Goal: Task Accomplishment & Management: Complete application form

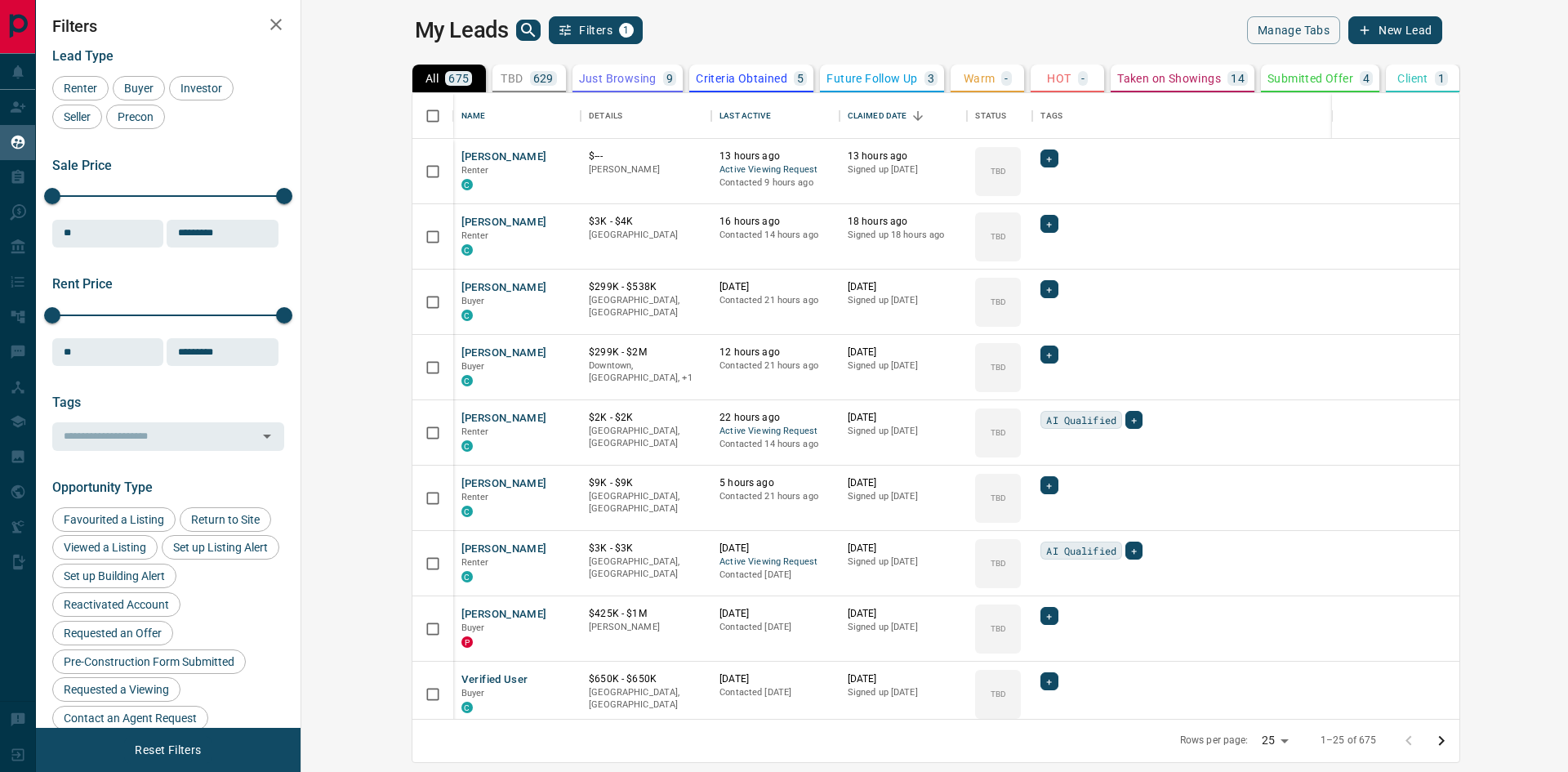
scroll to position [614, 1247]
click at [556, 156] on icon "Open in New Tab" at bounding box center [562, 156] width 13 height 13
click at [556, 221] on icon "Open in New Tab" at bounding box center [562, 222] width 13 height 13
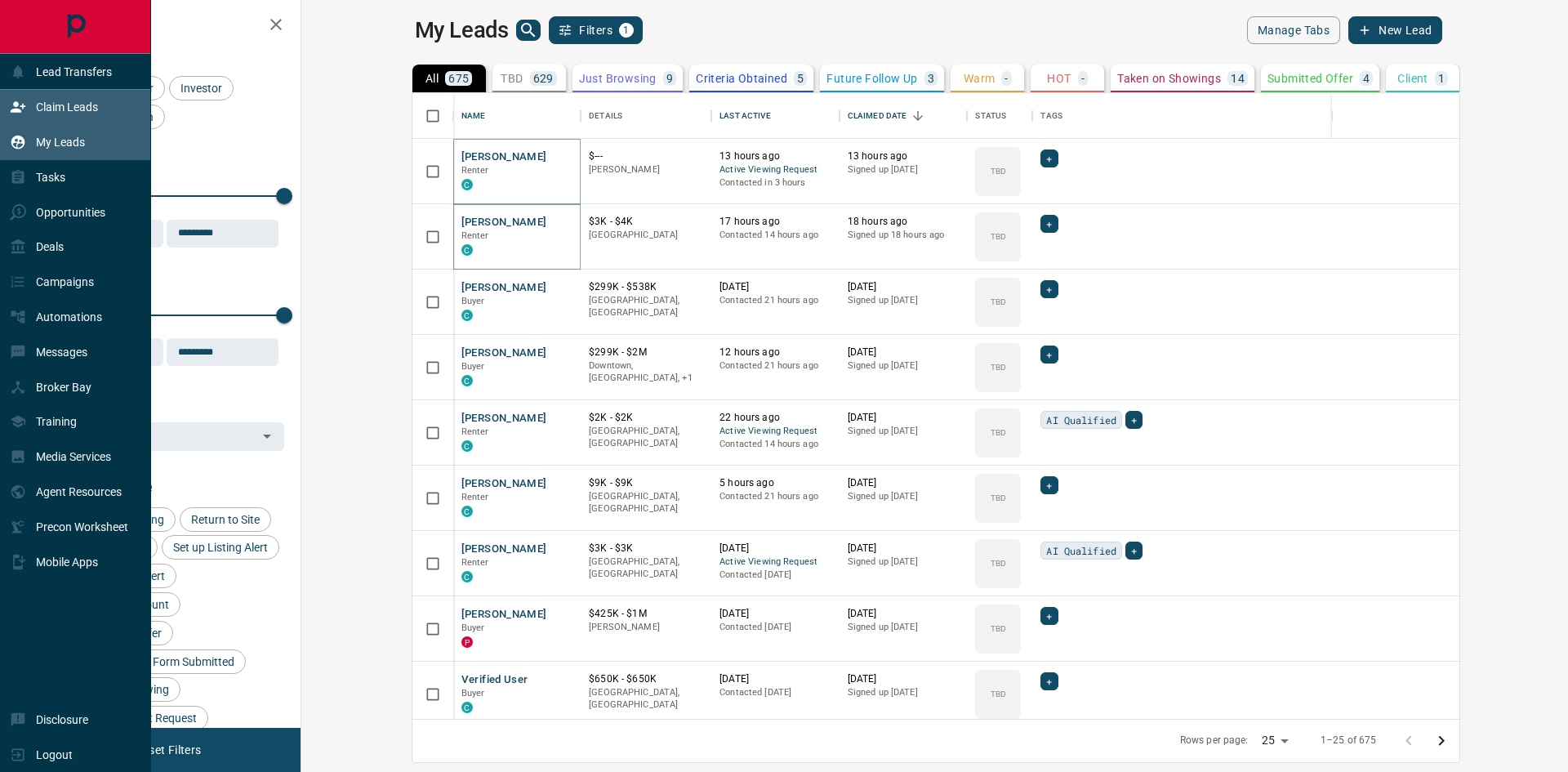
click at [27, 109] on div "Claim Leads" at bounding box center [54, 107] width 88 height 27
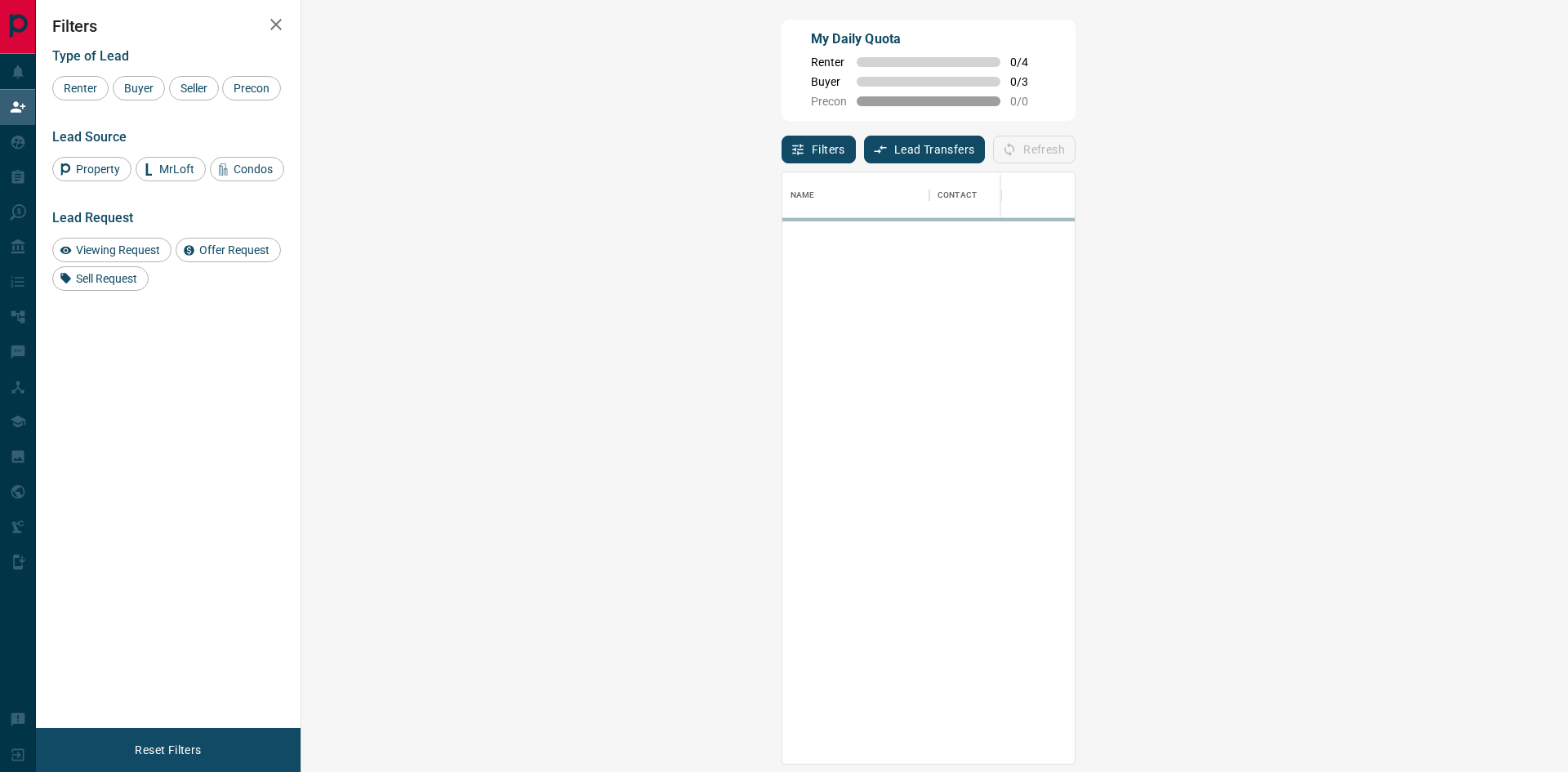
scroll to position [579, 1219]
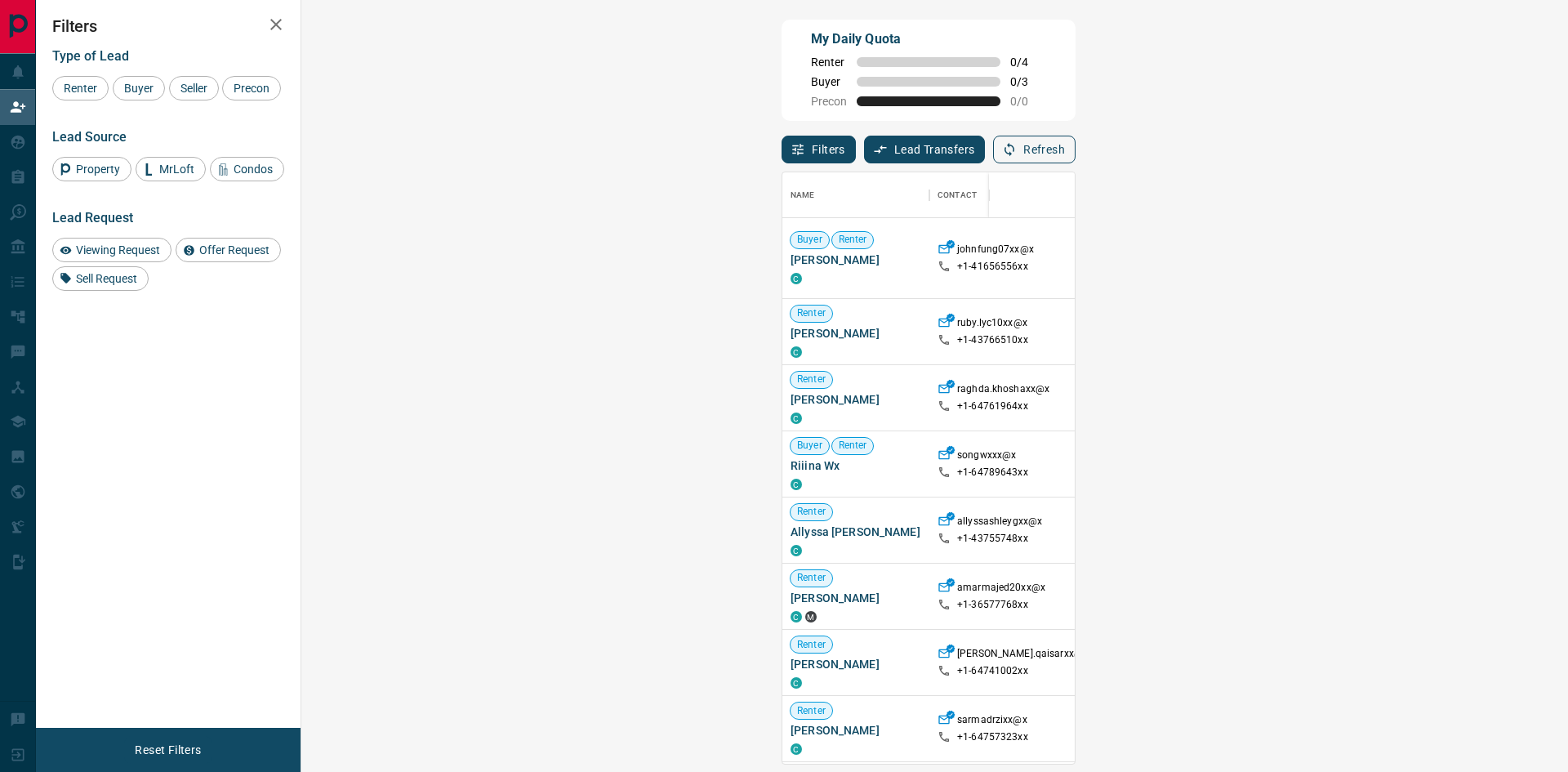
click at [1076, 157] on button "Refresh" at bounding box center [1034, 149] width 83 height 28
click at [1076, 150] on button "Refresh" at bounding box center [1034, 149] width 83 height 28
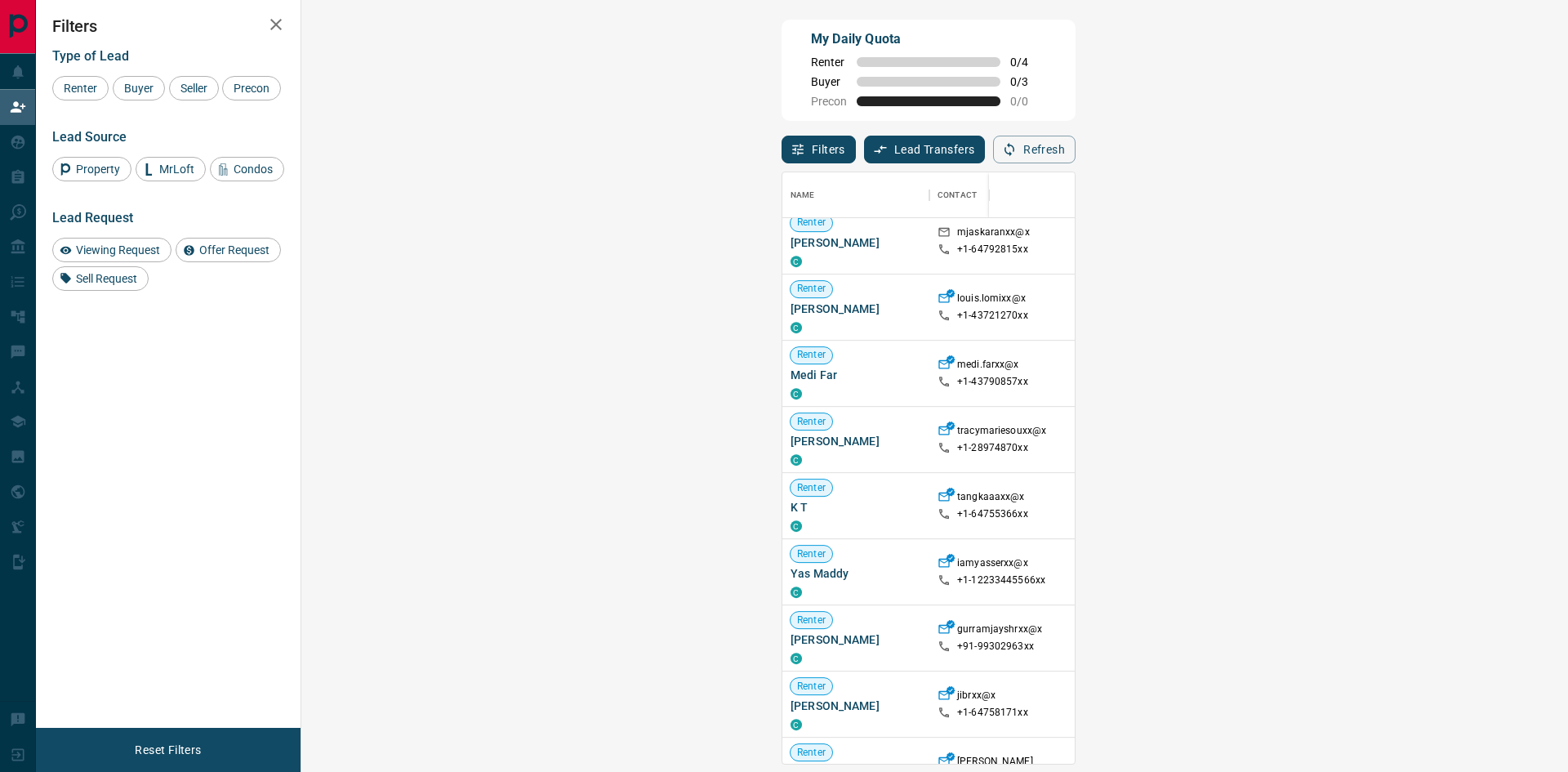
scroll to position [898, 0]
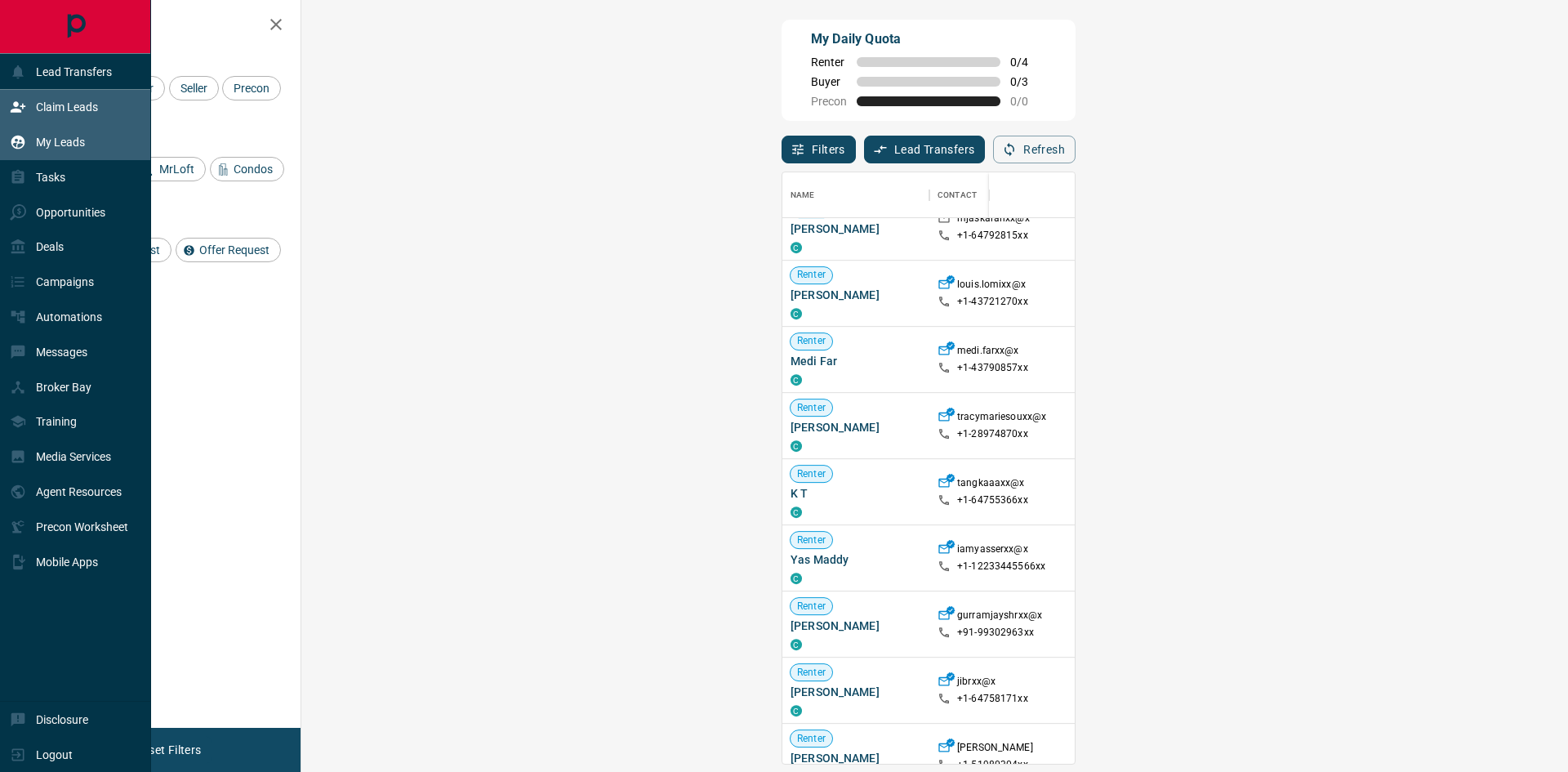
click at [40, 138] on p "My Leads" at bounding box center [61, 142] width 49 height 13
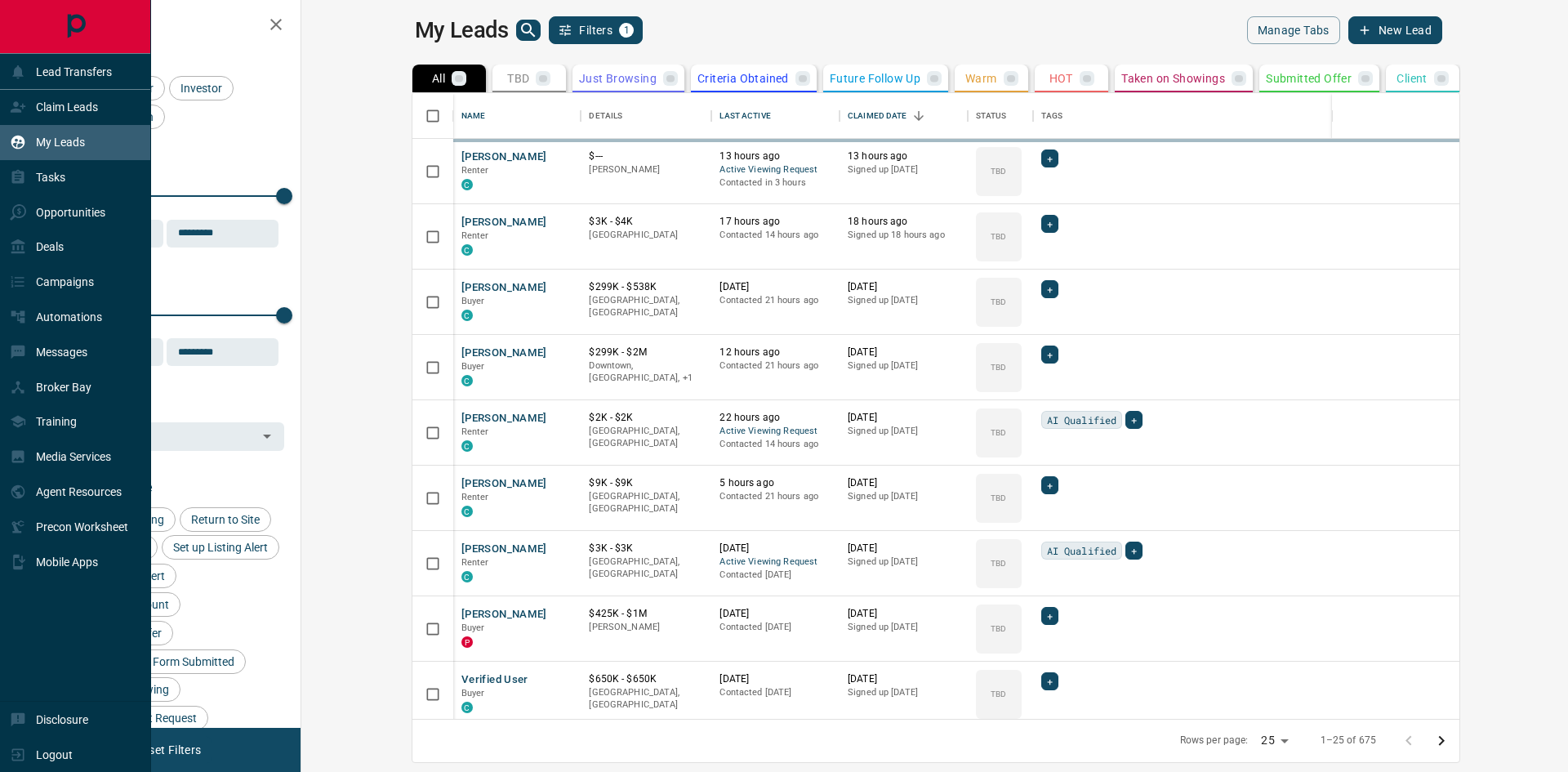
scroll to position [614, 1247]
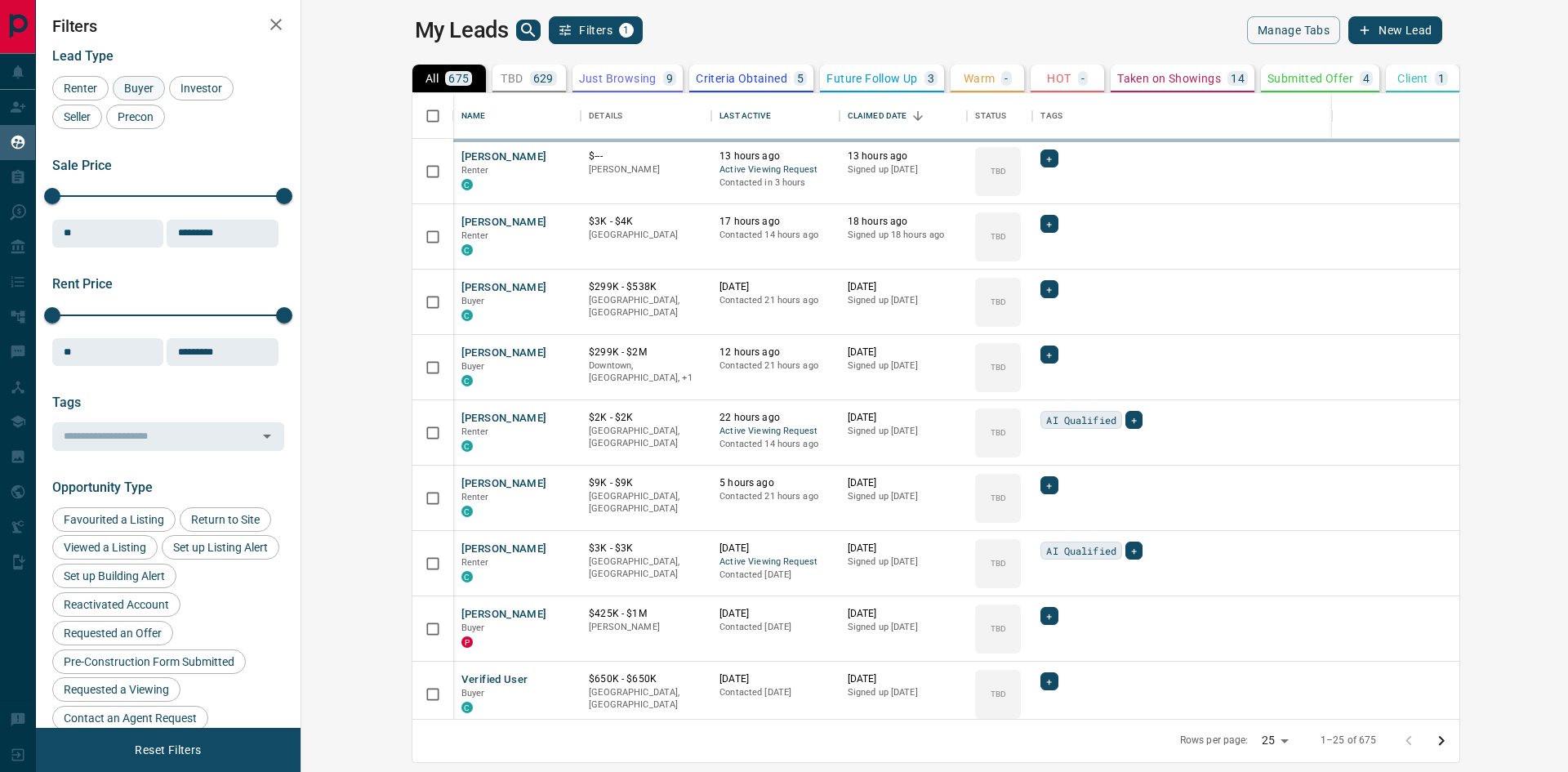
click at [149, 86] on span "Buyer" at bounding box center [138, 88] width 41 height 13
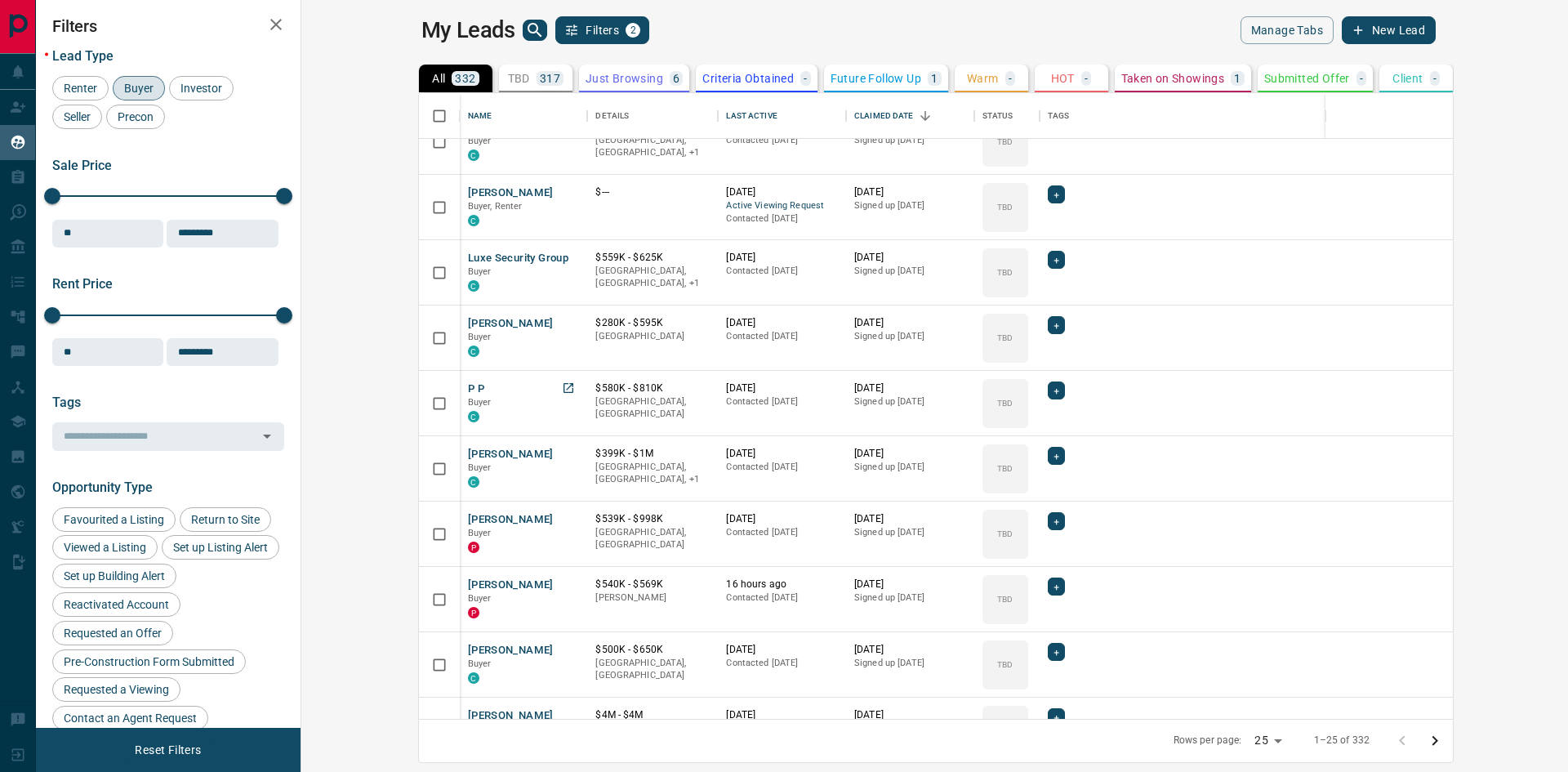
scroll to position [327, 0]
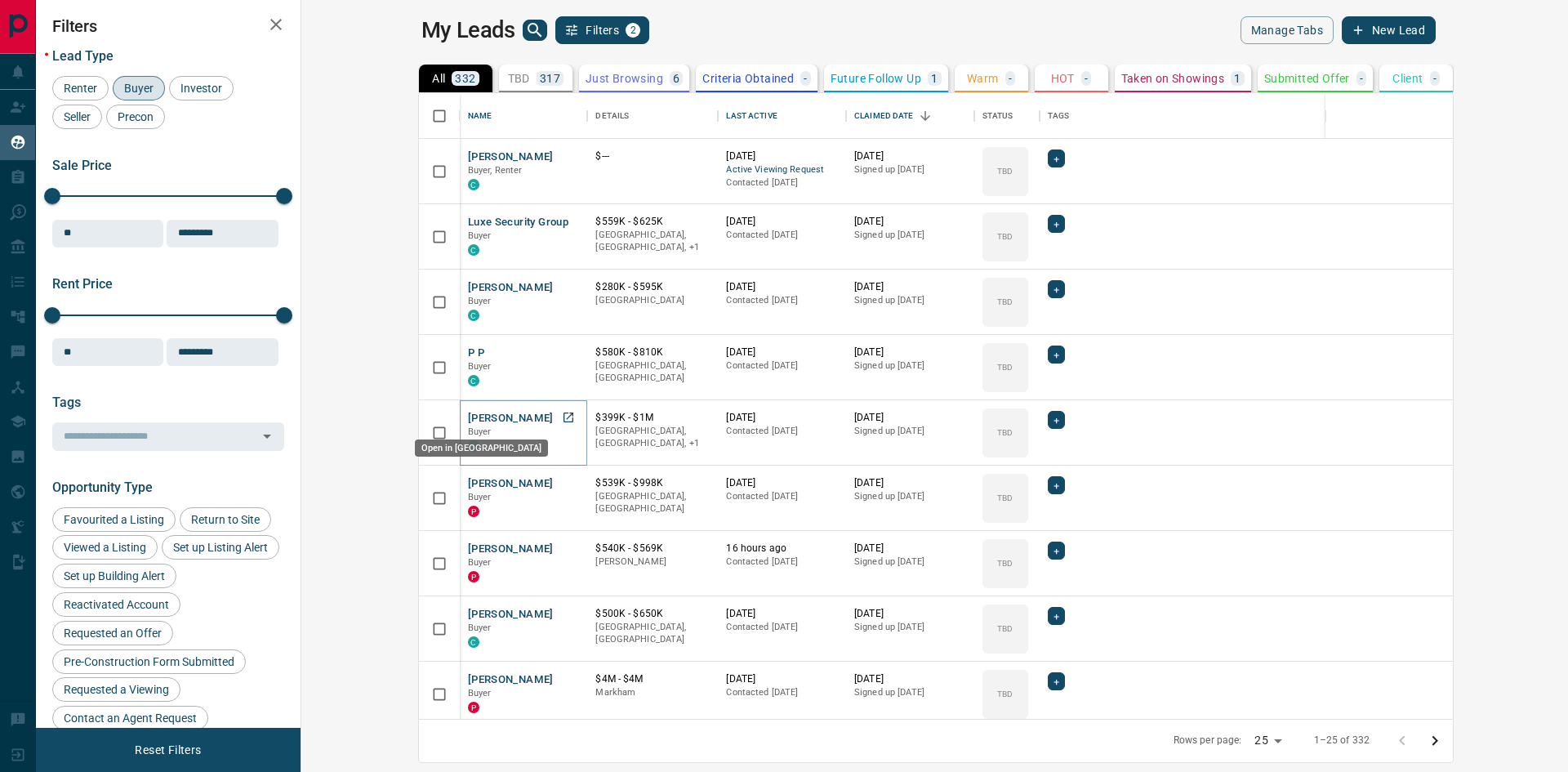
click at [562, 420] on icon "Open in New Tab" at bounding box center [568, 417] width 13 height 13
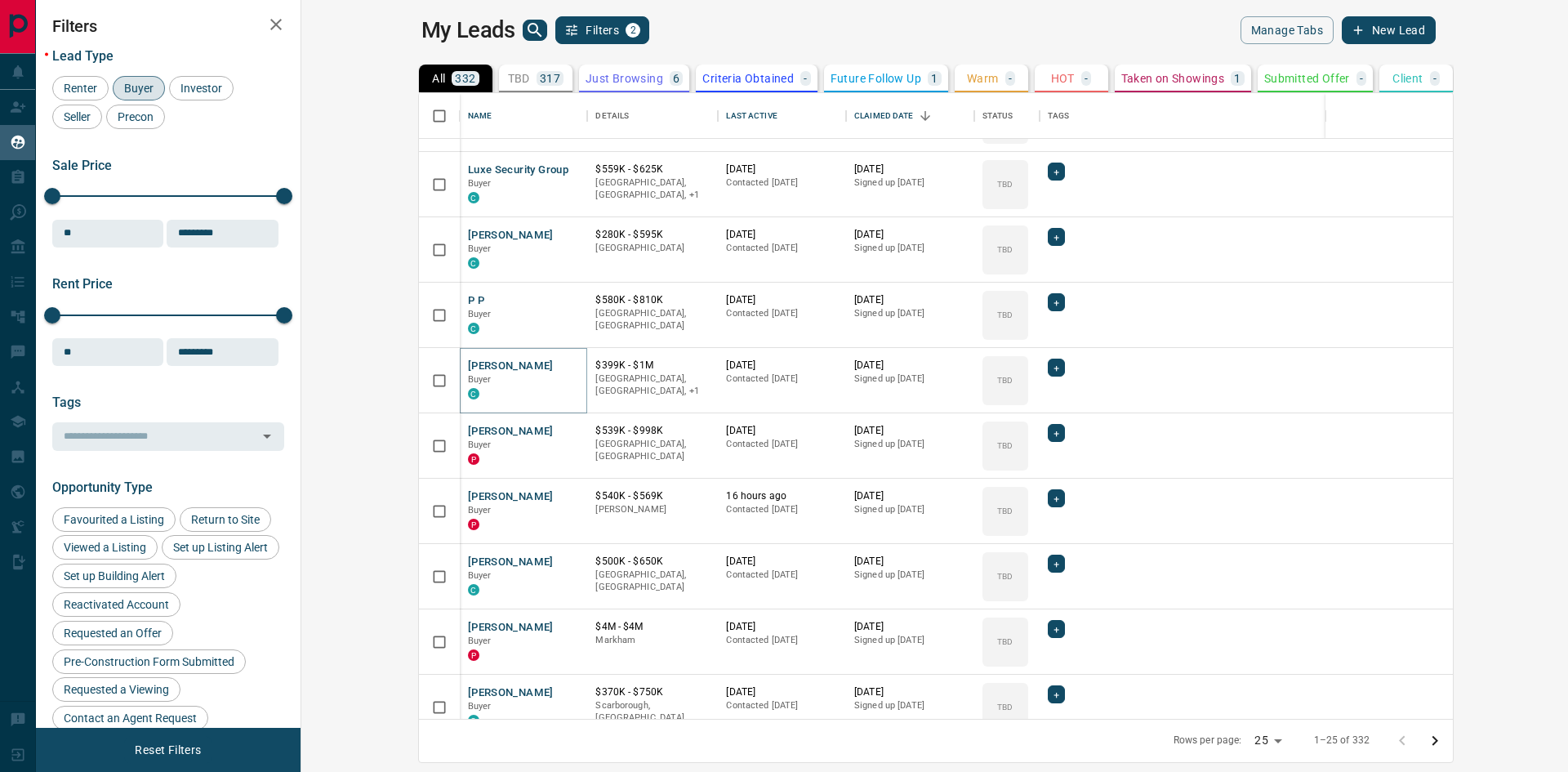
scroll to position [409, 0]
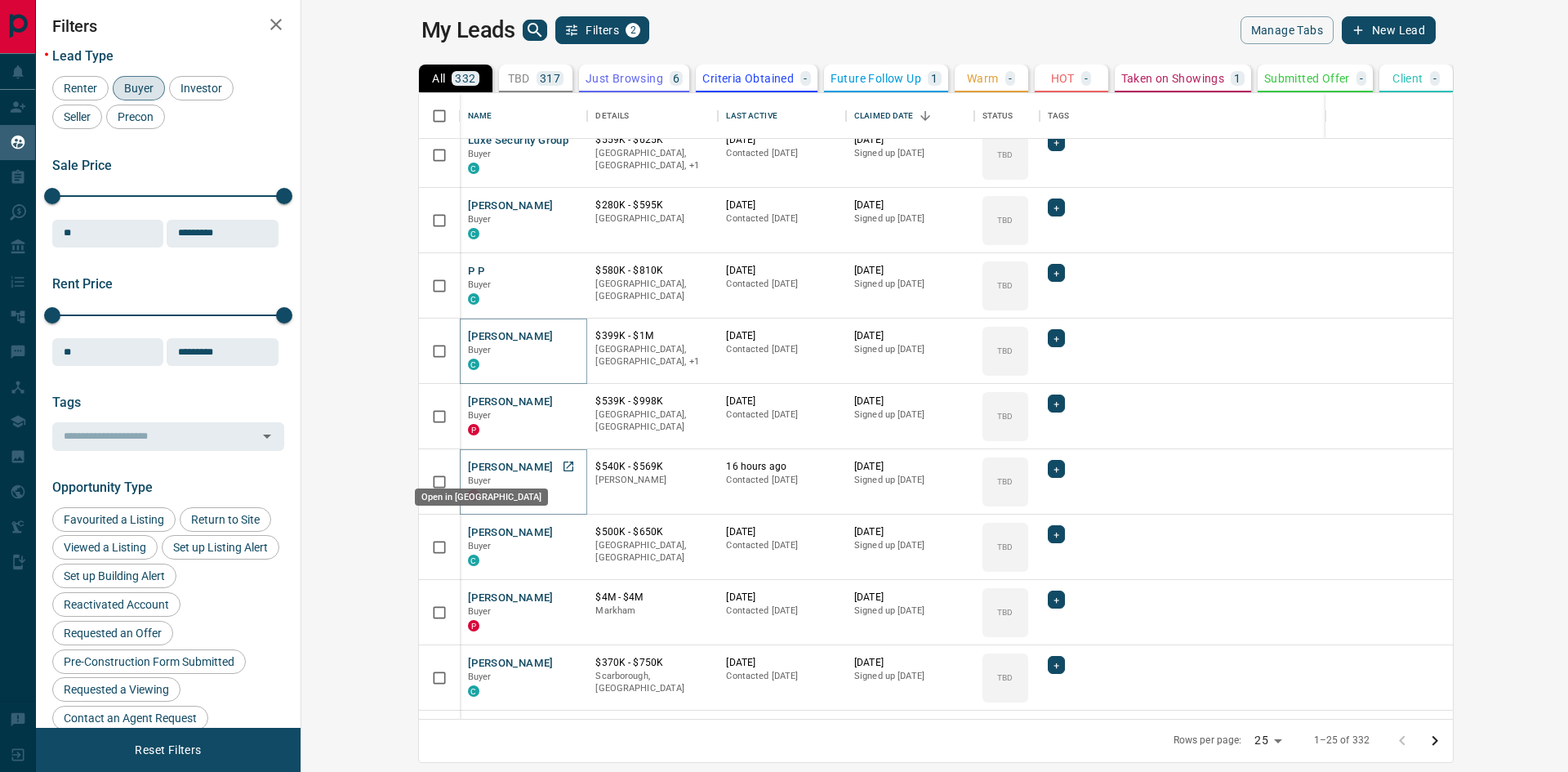
click at [562, 468] on icon "Open in New Tab" at bounding box center [568, 466] width 13 height 13
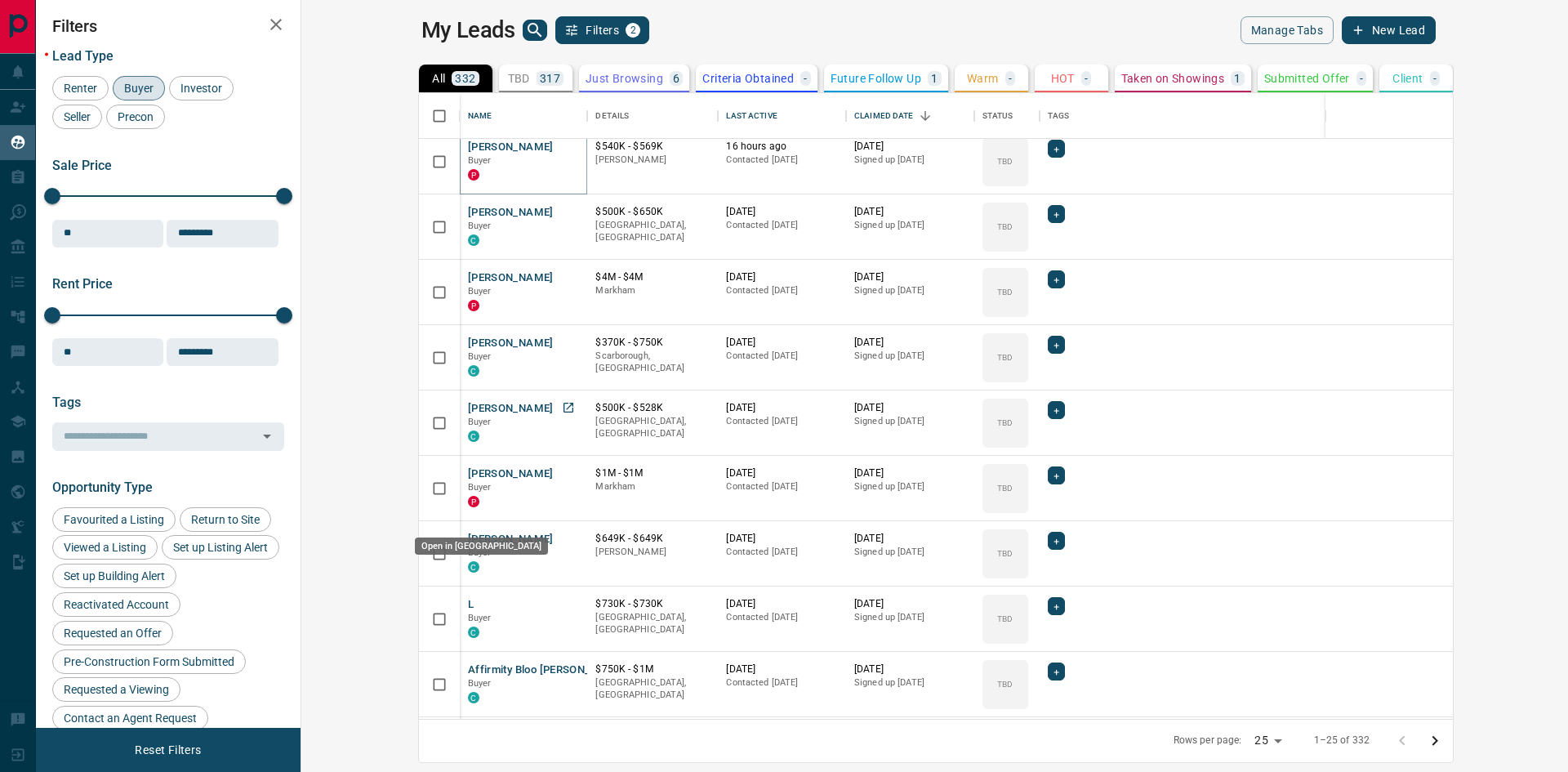
scroll to position [817, 0]
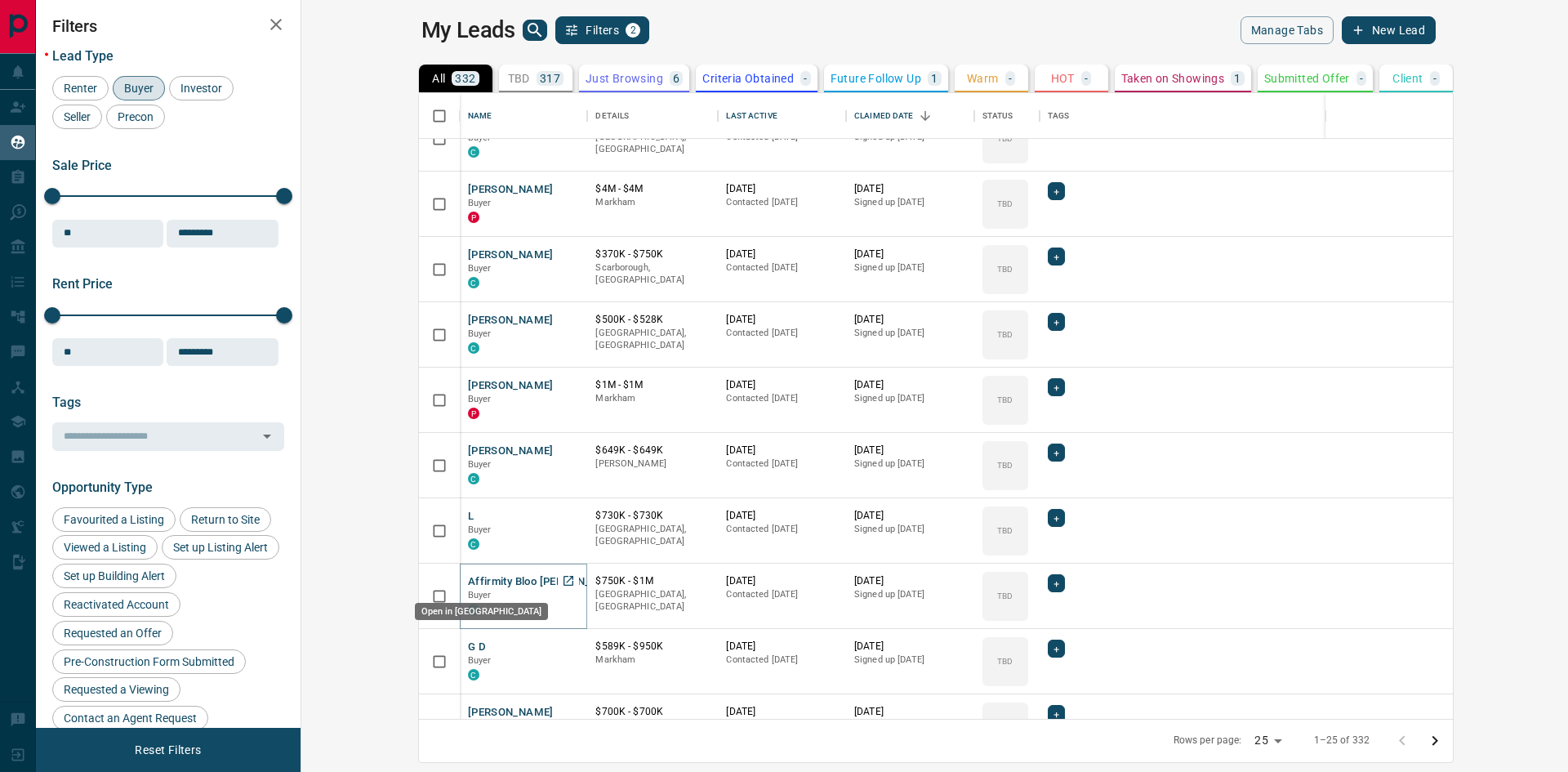
click at [562, 585] on icon "Open in New Tab" at bounding box center [568, 580] width 13 height 13
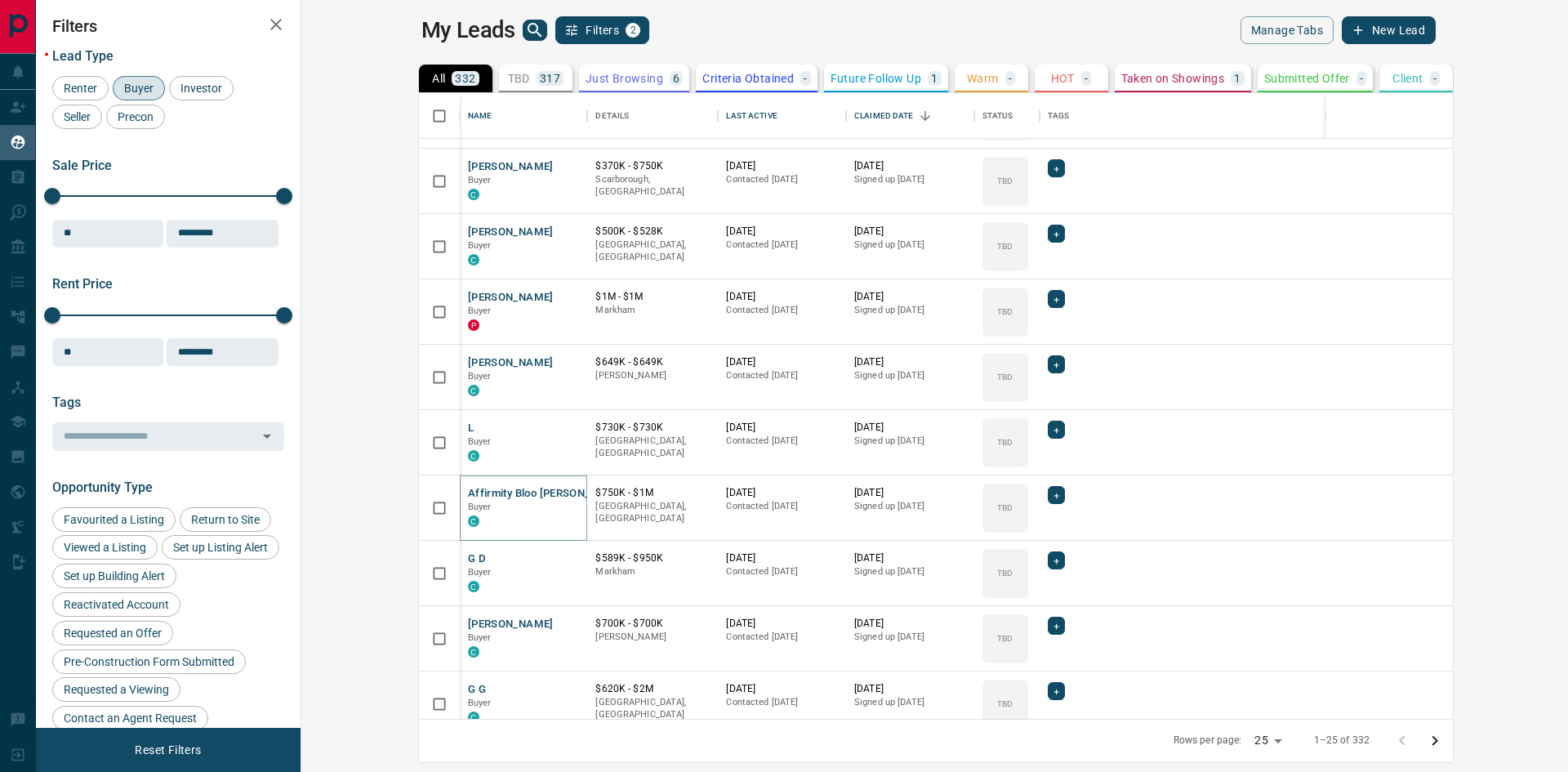
scroll to position [1054, 0]
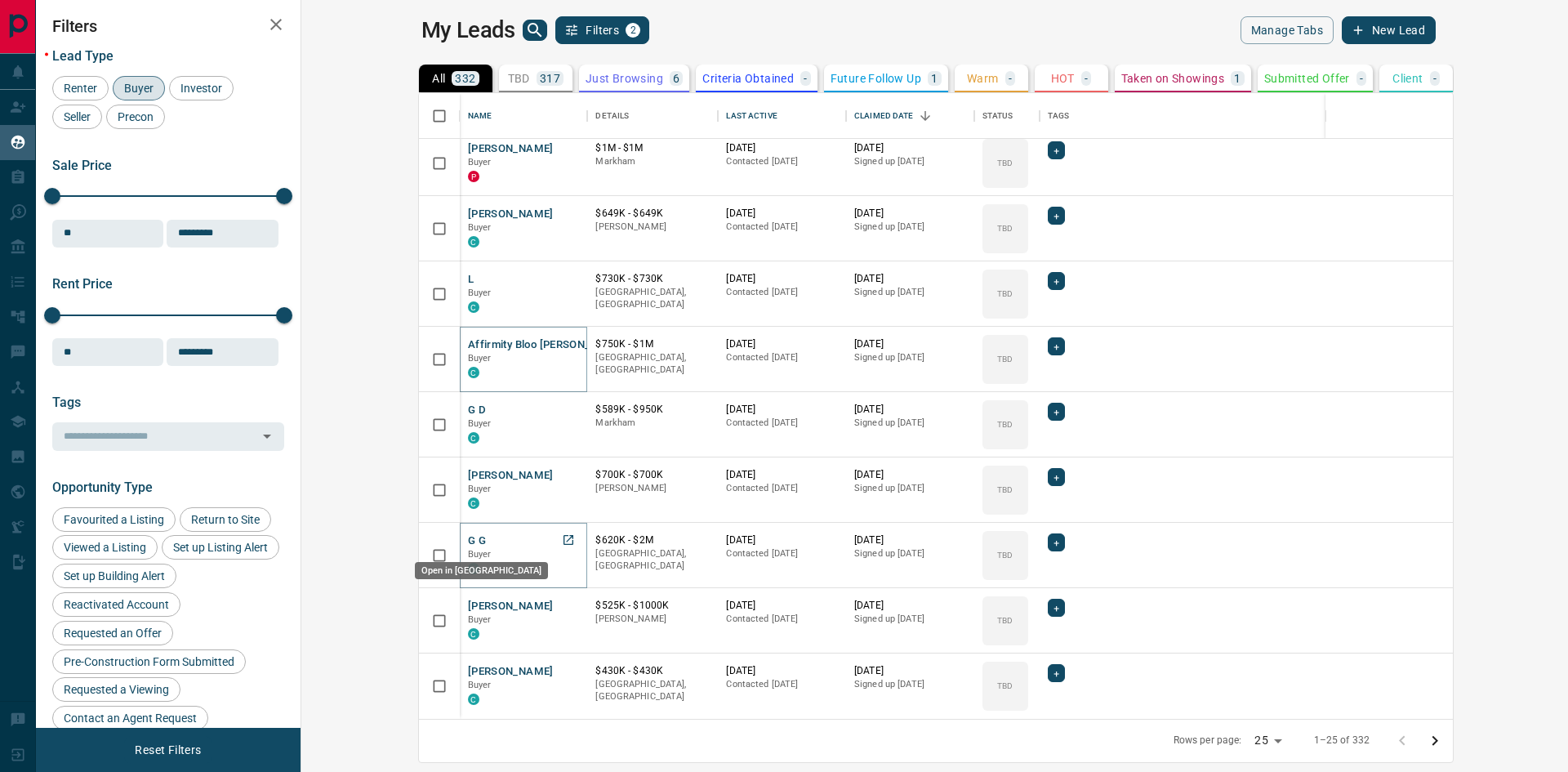
click at [562, 536] on icon "Open in New Tab" at bounding box center [568, 539] width 13 height 13
click at [562, 672] on icon "Open in New Tab" at bounding box center [568, 670] width 13 height 13
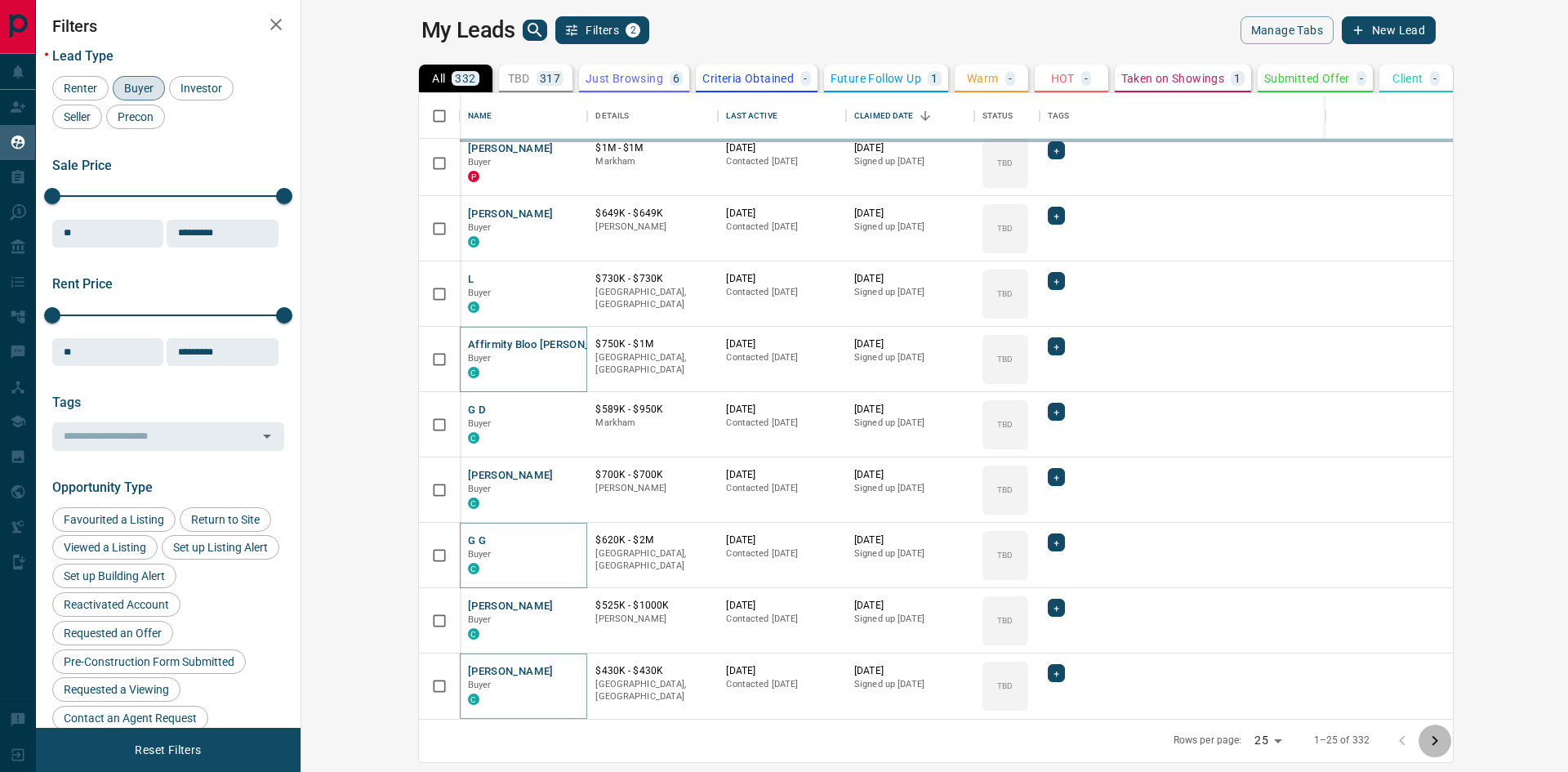
click at [1445, 742] on icon "Go to next page" at bounding box center [1435, 741] width 20 height 20
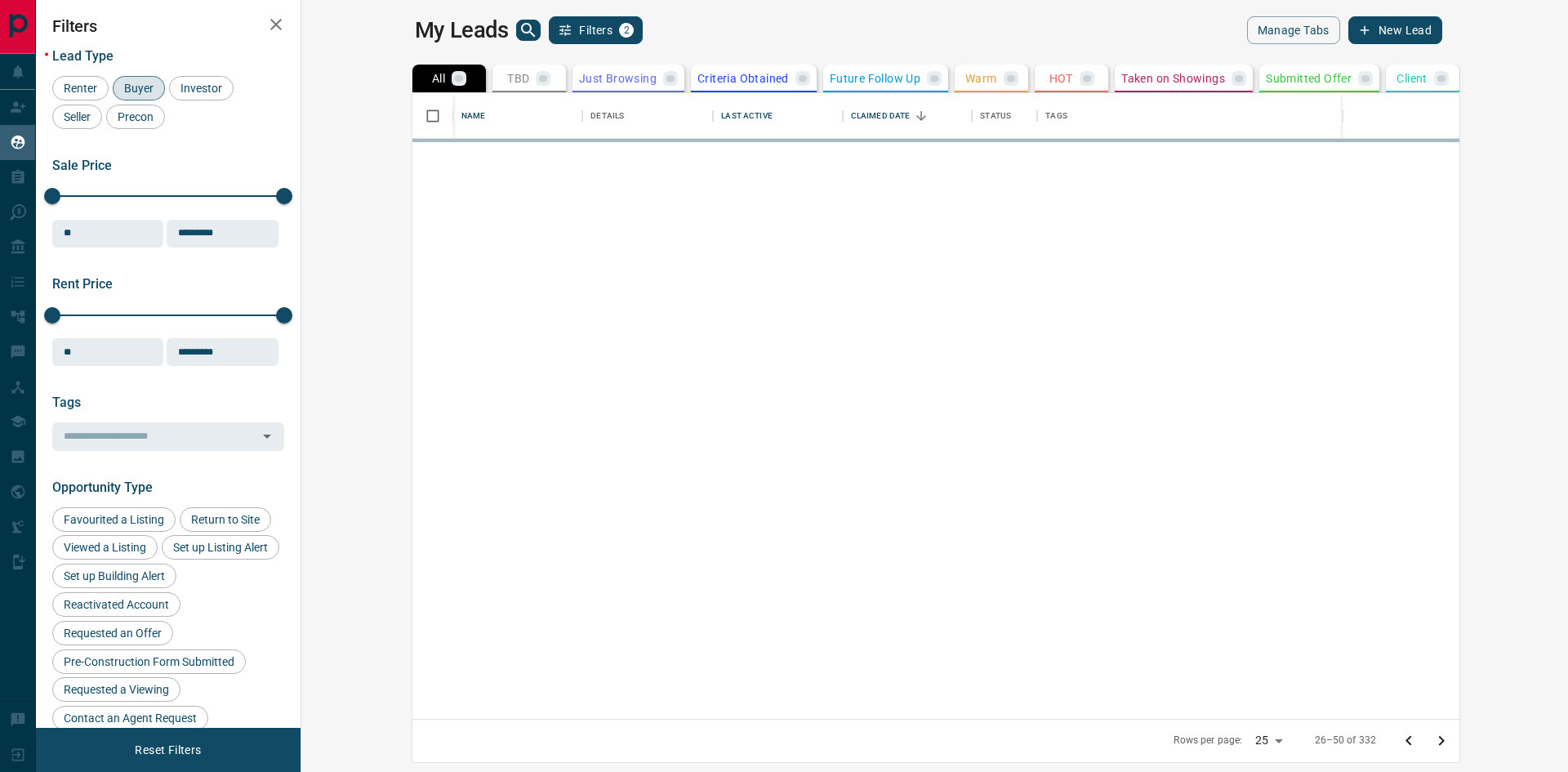
scroll to position [0, 0]
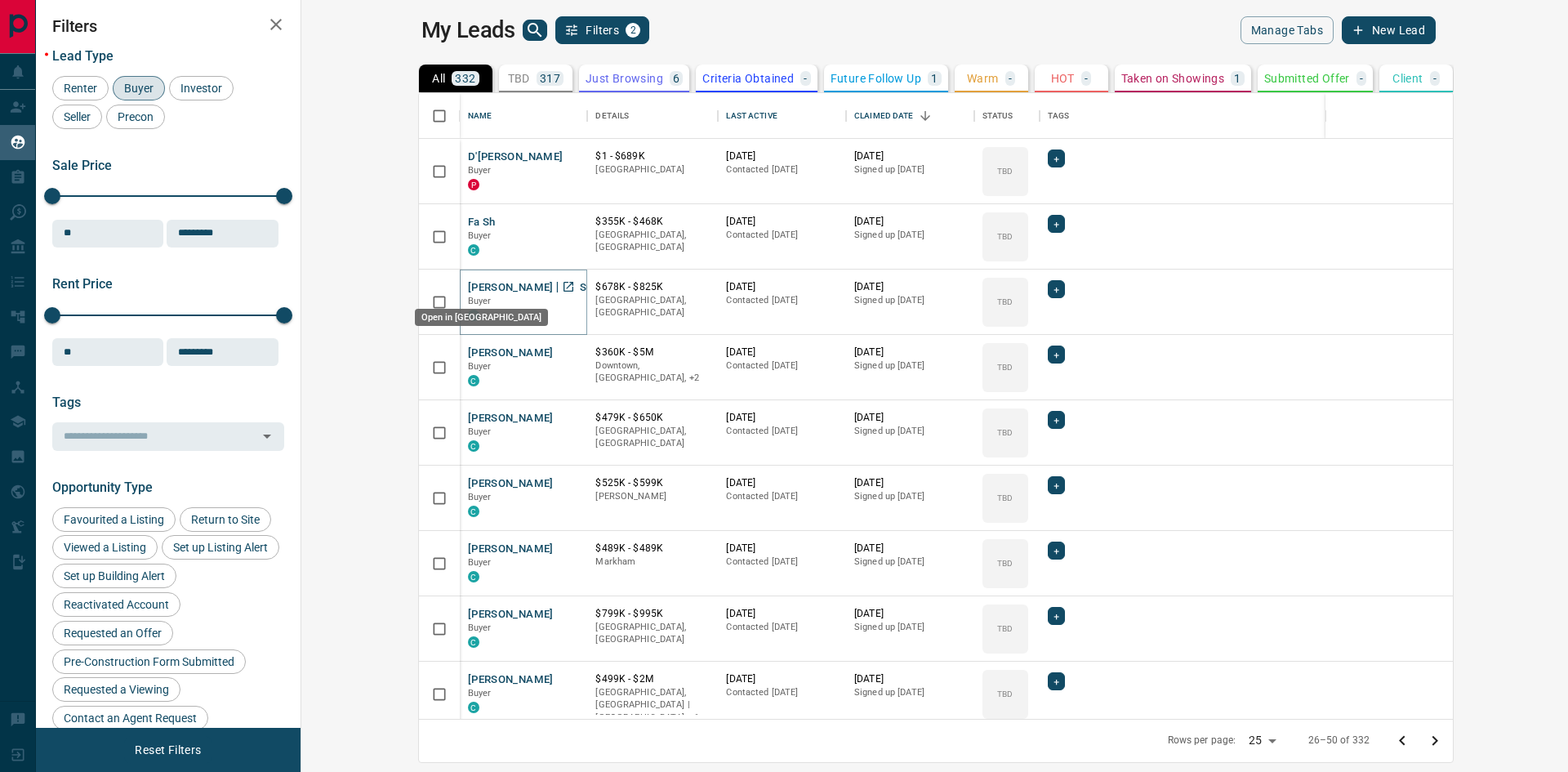
click at [564, 287] on icon "Open in New Tab" at bounding box center [568, 286] width 10 height 10
click at [525, 31] on icon "search button" at bounding box center [535, 30] width 20 height 20
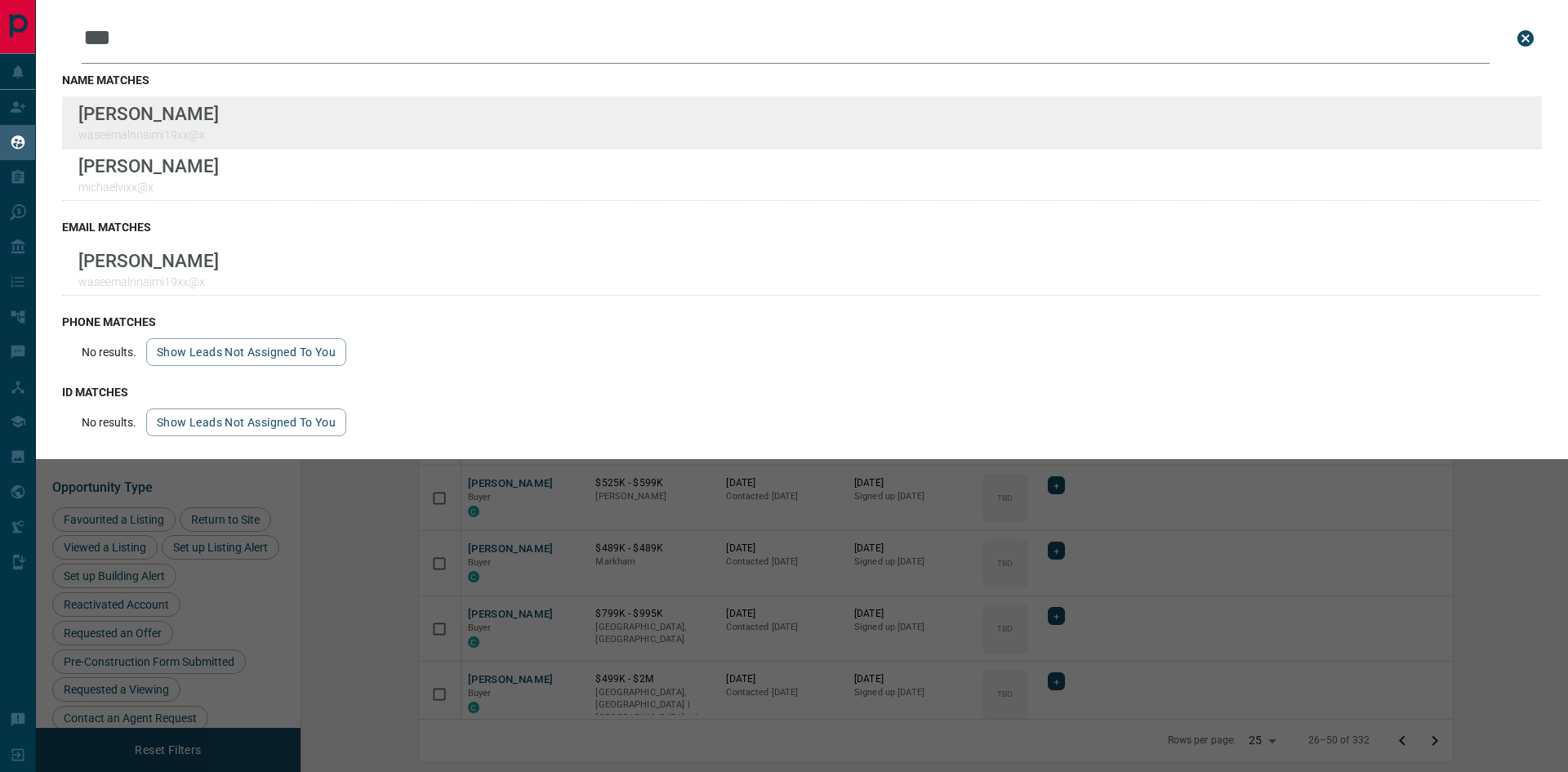
type input "***"
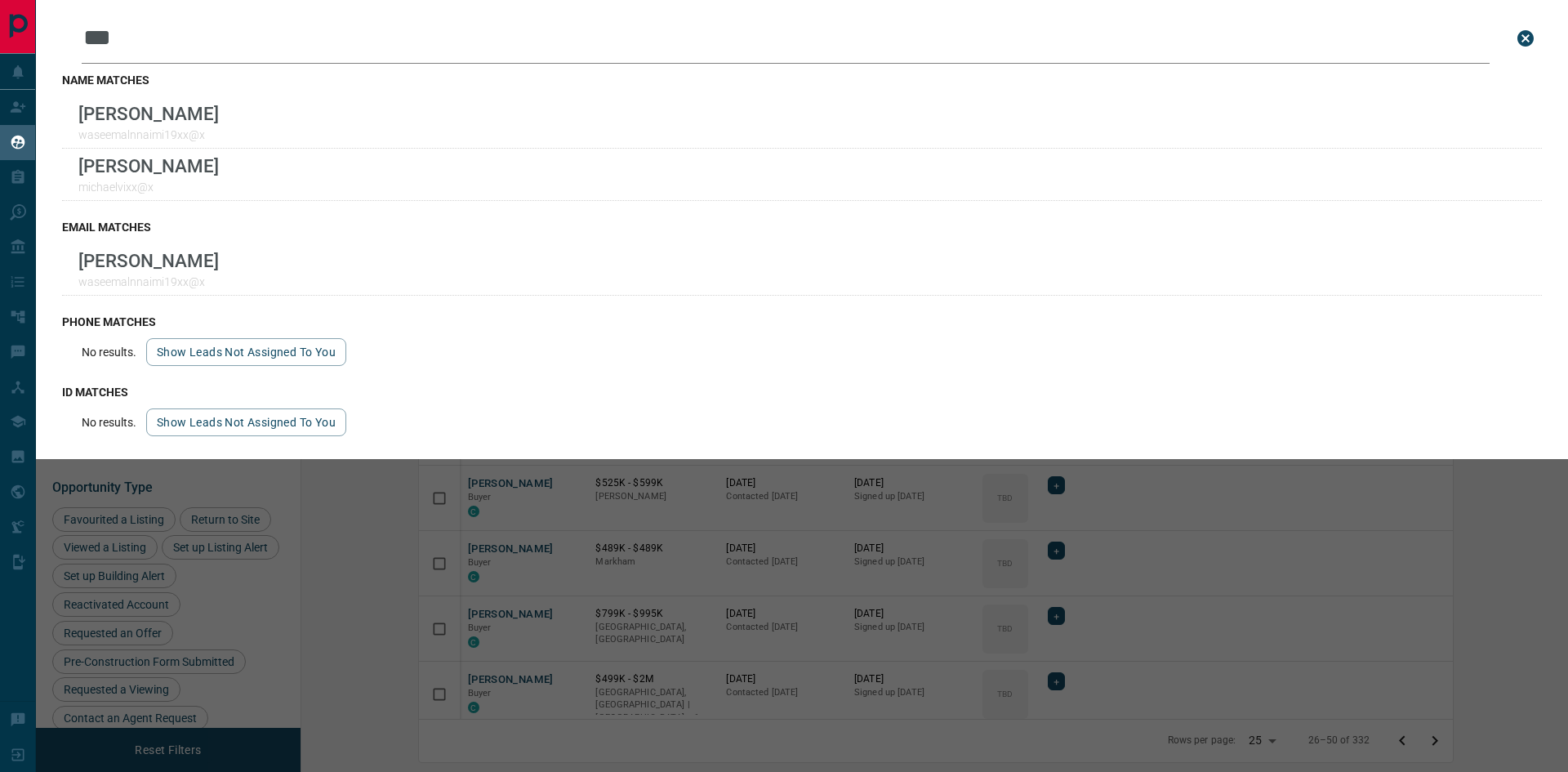
click at [1524, 33] on icon "close search bar" at bounding box center [1525, 38] width 16 height 16
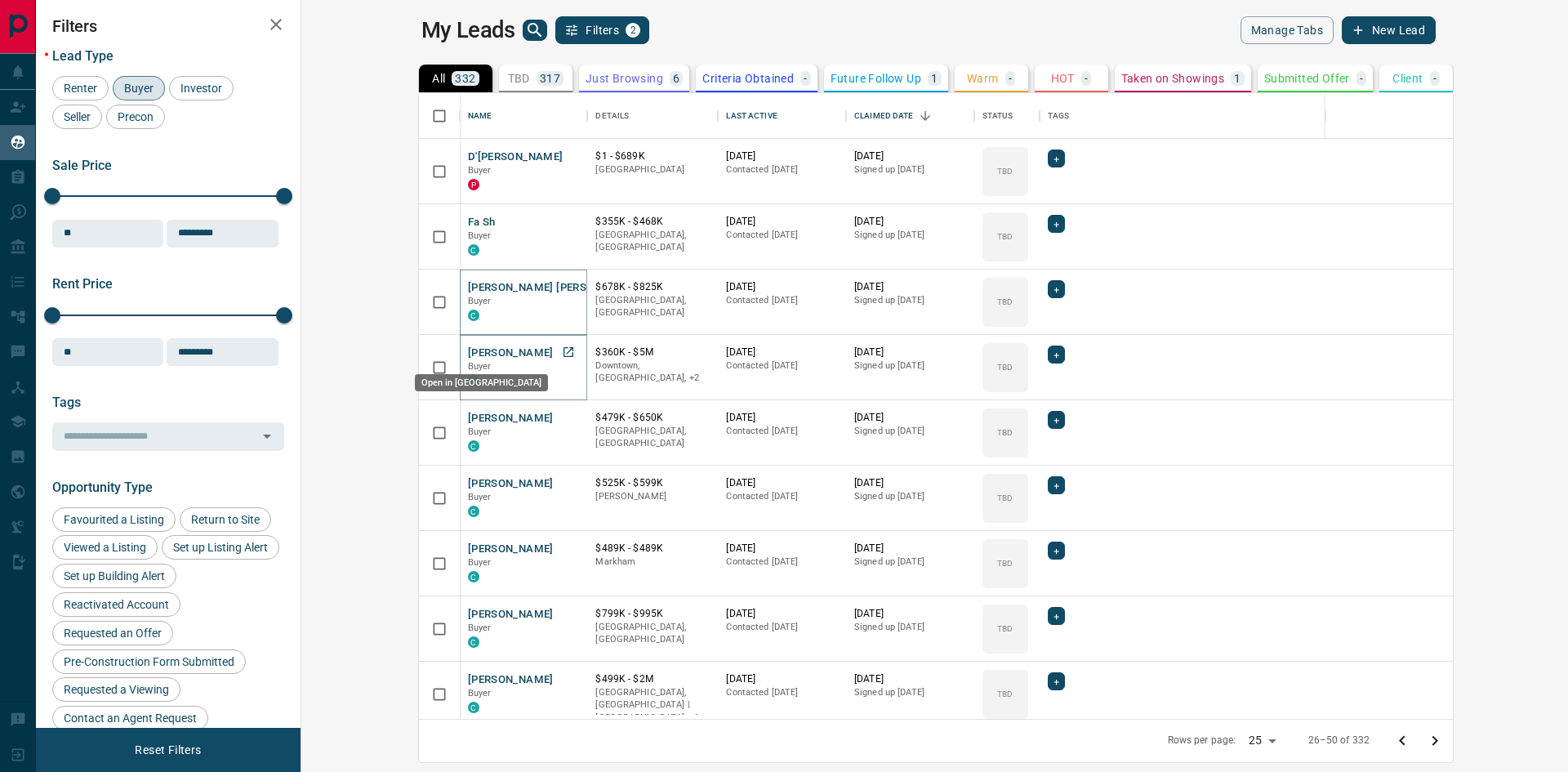
click at [562, 348] on icon "Open in New Tab" at bounding box center [568, 352] width 13 height 13
click at [564, 419] on icon "Open in New Tab" at bounding box center [568, 417] width 10 height 10
click at [562, 482] on icon "Open in New Tab" at bounding box center [568, 482] width 13 height 13
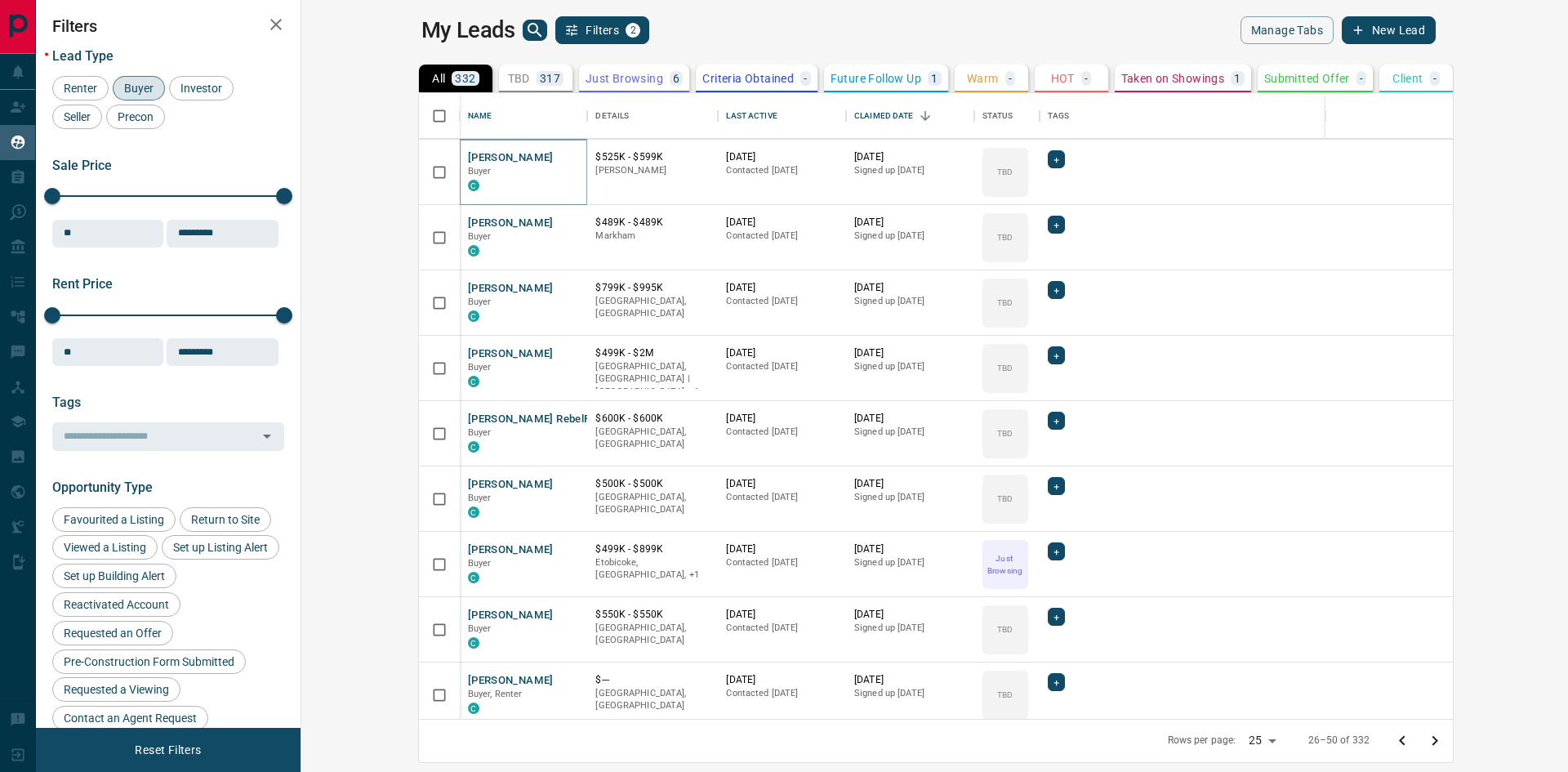
scroll to position [327, 0]
click at [562, 420] on icon "Open in New Tab" at bounding box center [568, 417] width 13 height 13
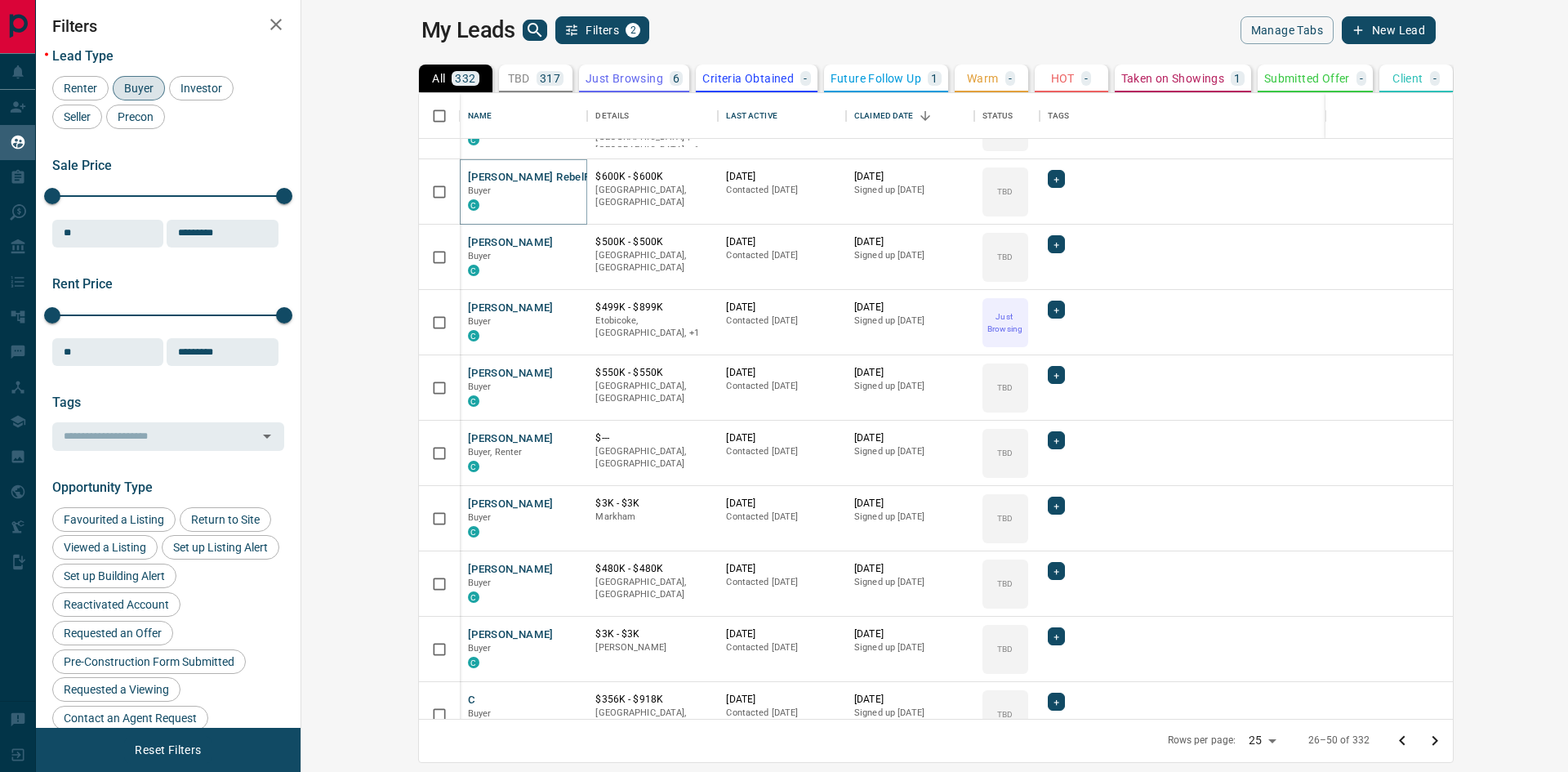
scroll to position [572, 0]
click at [562, 431] on icon "Open in New Tab" at bounding box center [568, 433] width 13 height 13
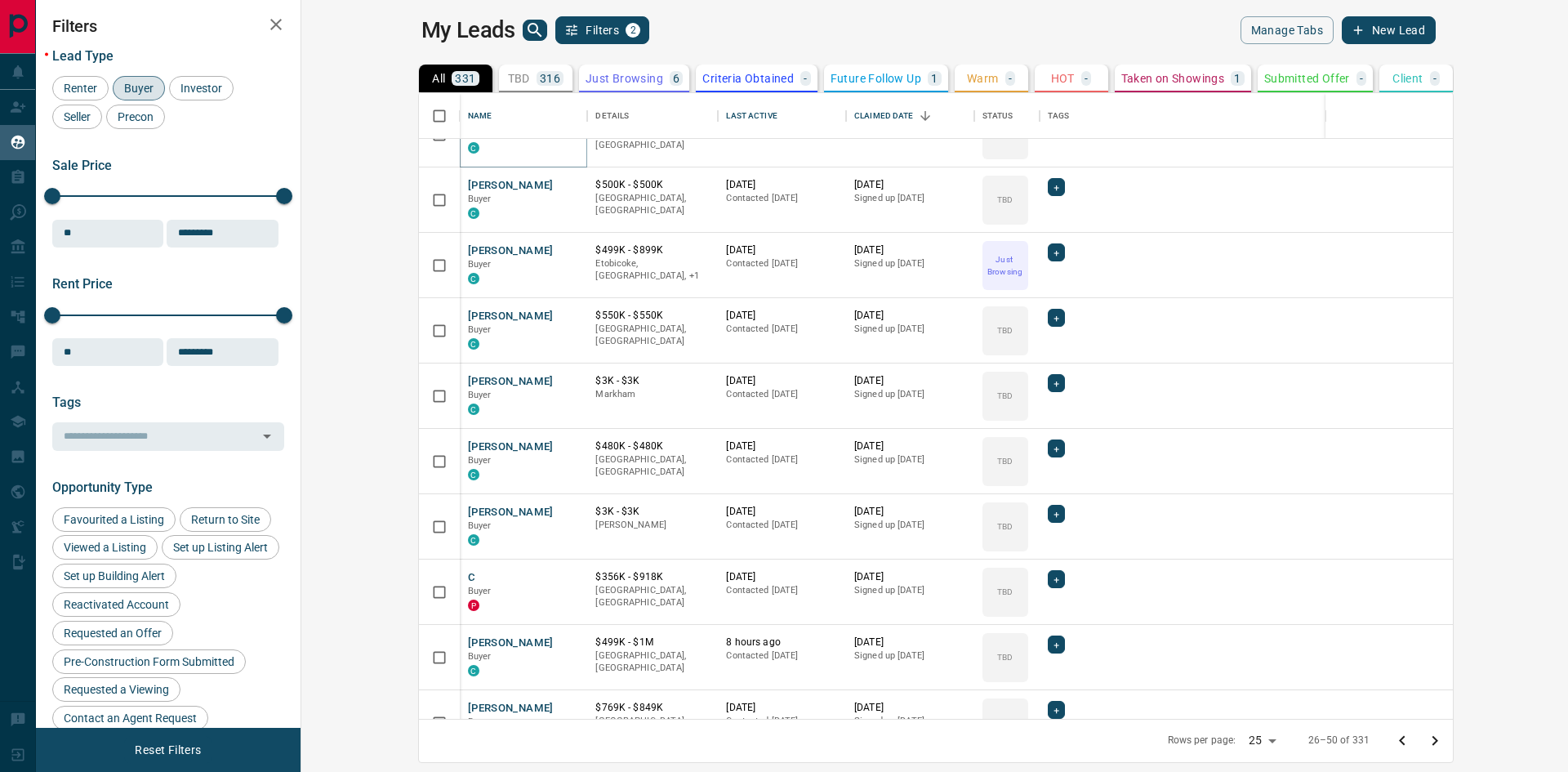
scroll to position [980, 0]
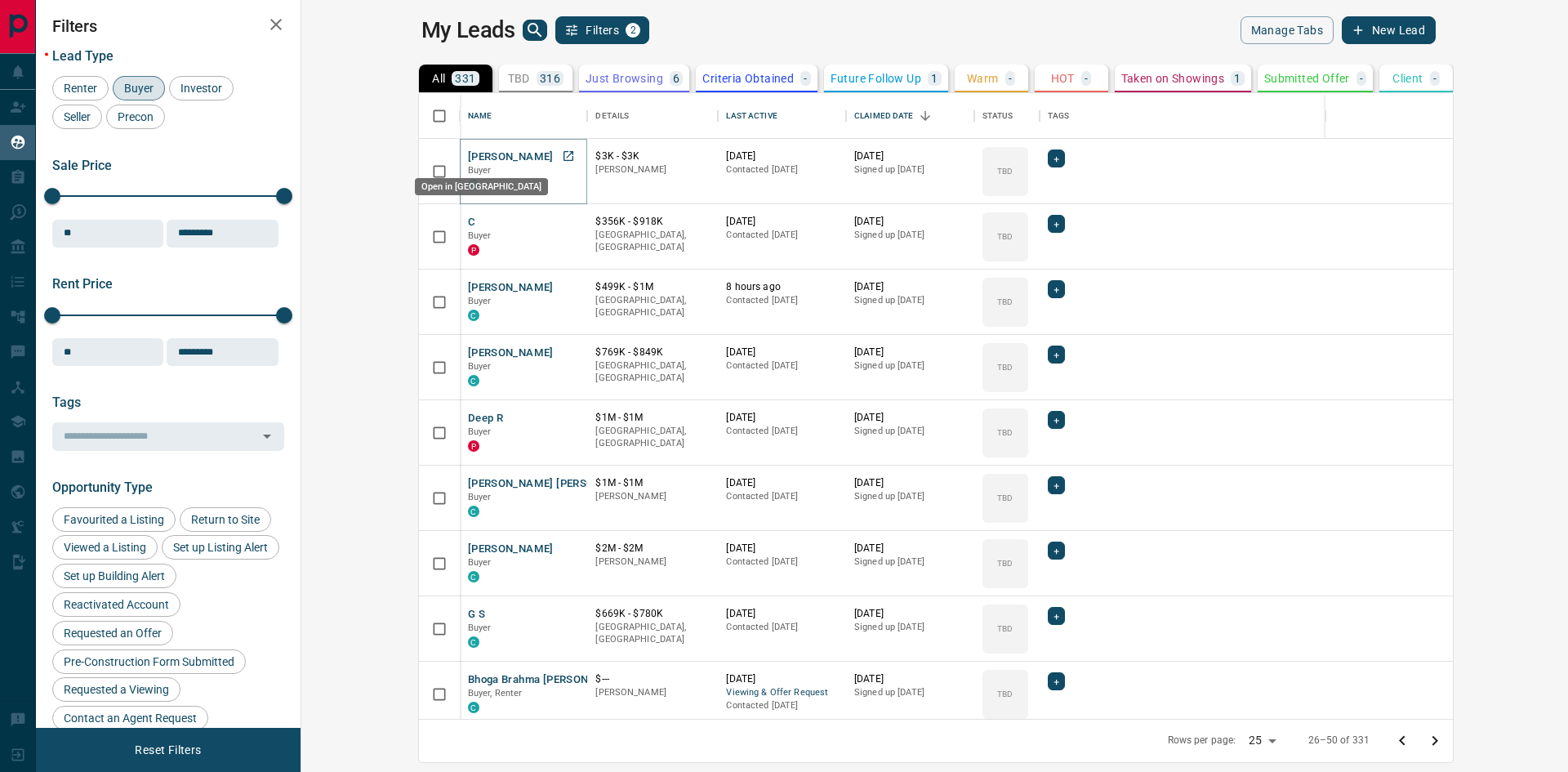
click at [564, 153] on icon "Open in New Tab" at bounding box center [568, 155] width 10 height 10
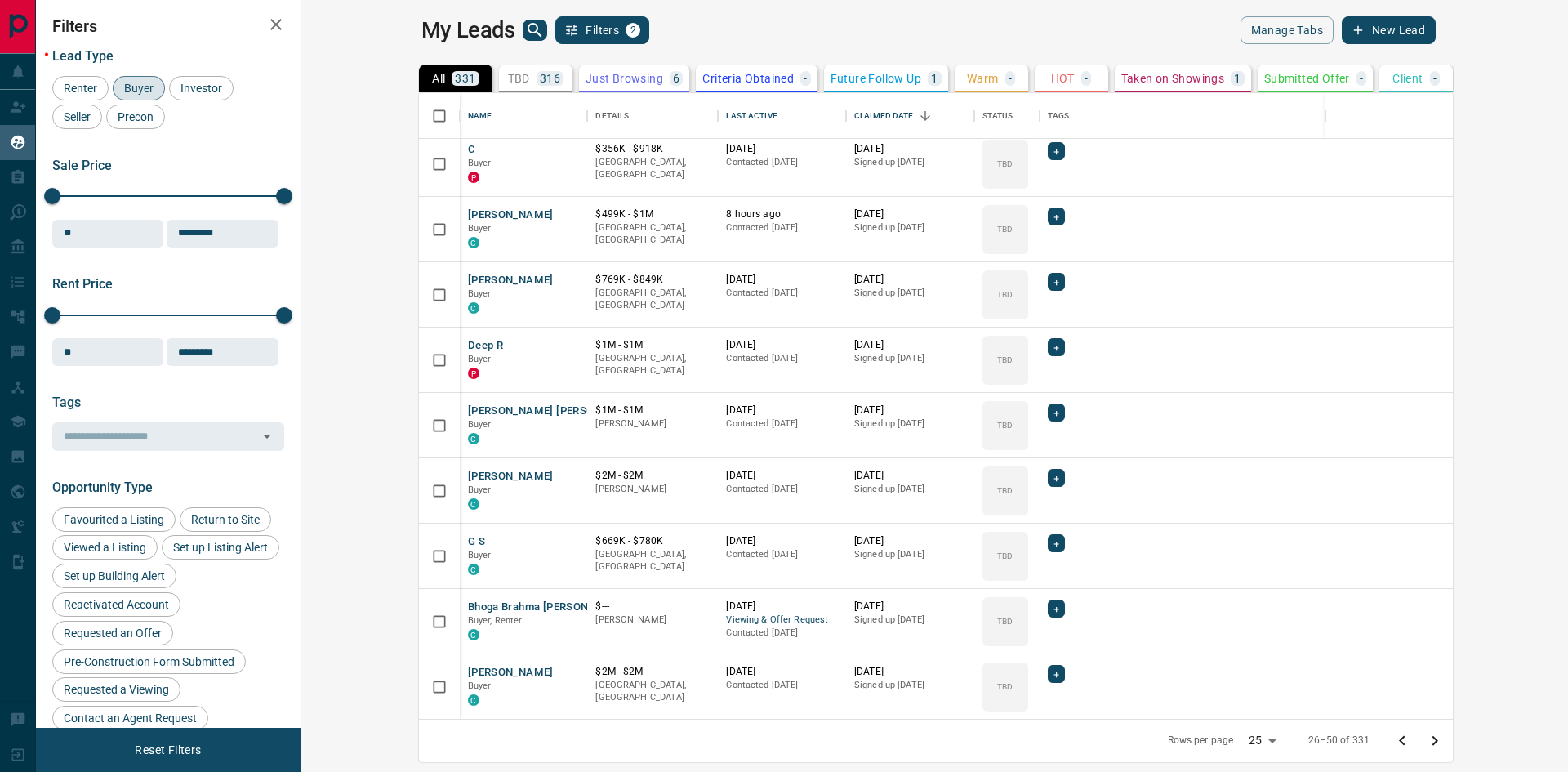
scroll to position [1054, 0]
click at [562, 607] on icon "Open in New Tab" at bounding box center [568, 605] width 13 height 13
click at [564, 669] on icon "Open in New Tab" at bounding box center [568, 670] width 10 height 10
click at [564, 343] on icon "Open in New Tab" at bounding box center [568, 343] width 10 height 10
click at [1445, 740] on icon "Go to next page" at bounding box center [1435, 741] width 20 height 20
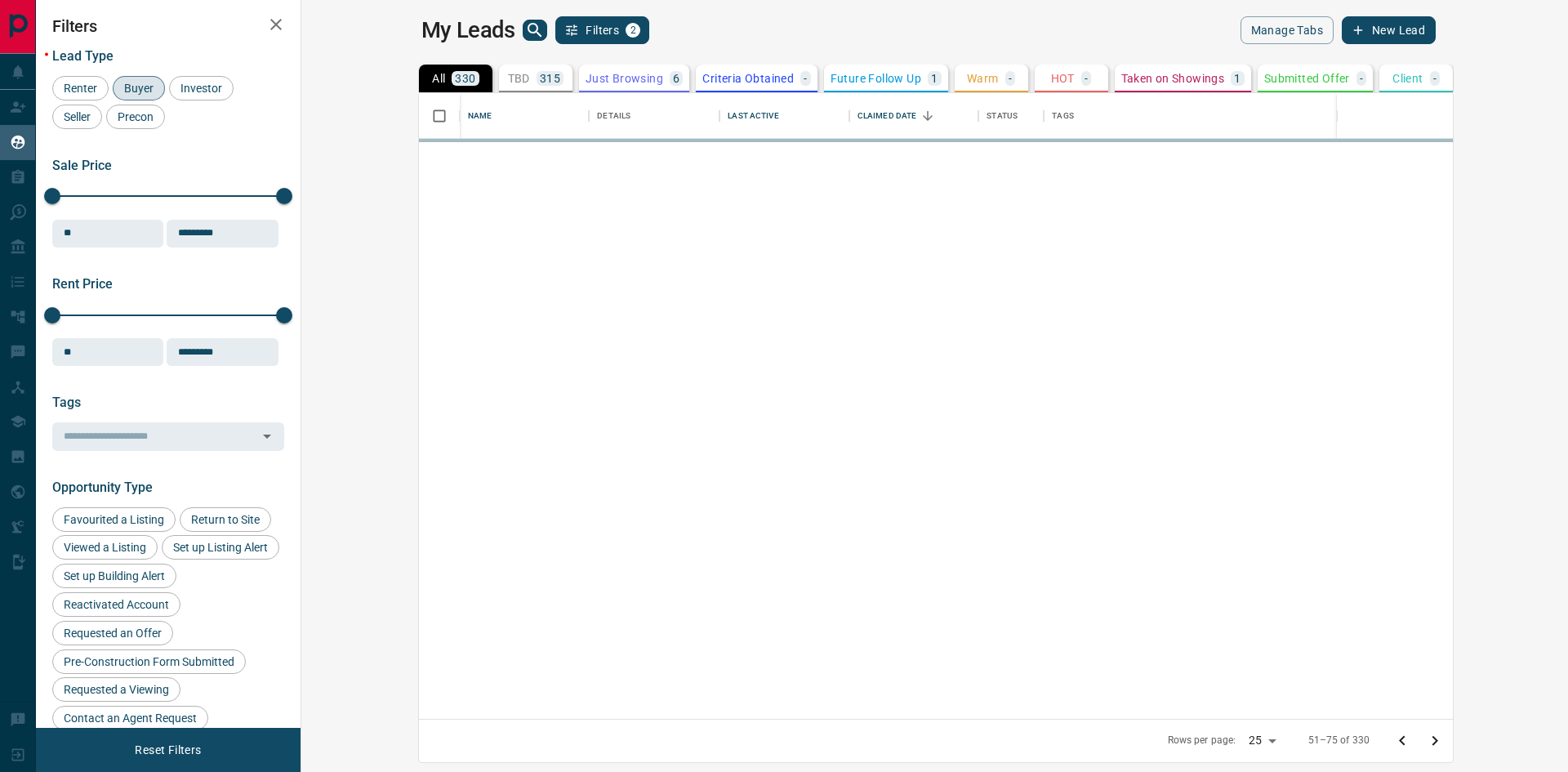
scroll to position [0, 0]
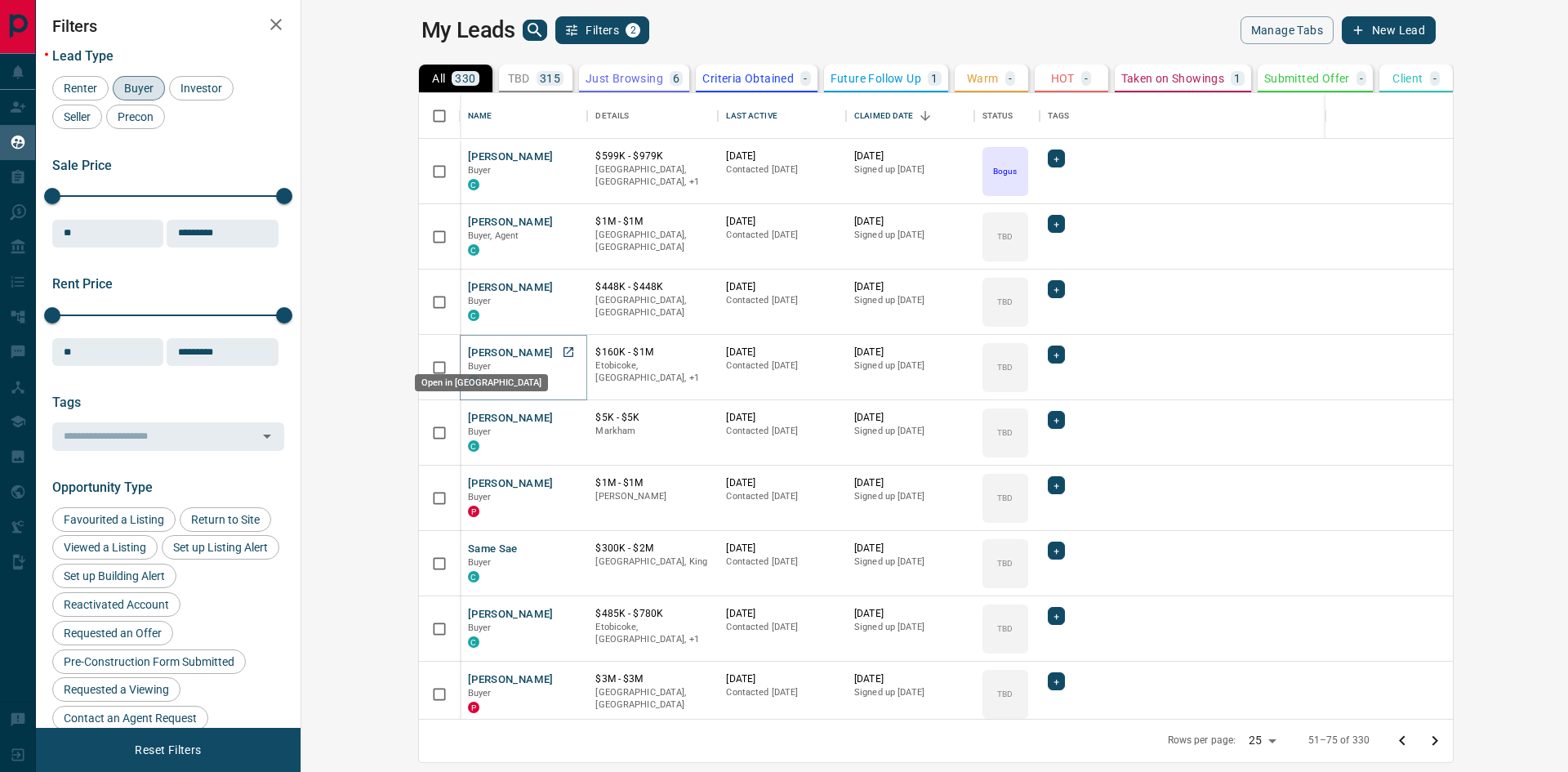
click at [562, 348] on icon "Open in New Tab" at bounding box center [568, 352] width 13 height 13
click at [564, 287] on icon "Open in New Tab" at bounding box center [568, 286] width 10 height 10
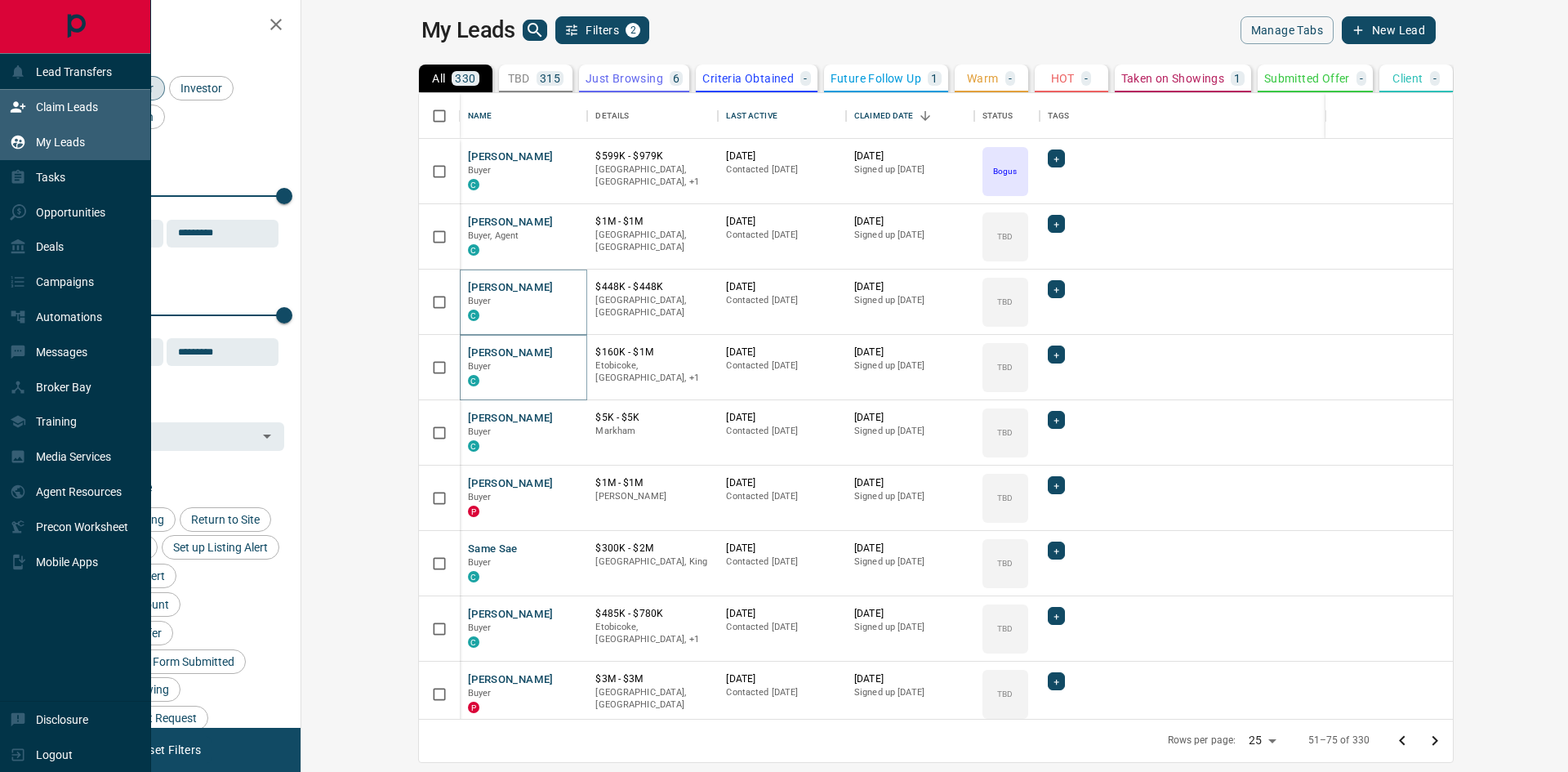
click at [18, 107] on icon at bounding box center [18, 107] width 16 height 16
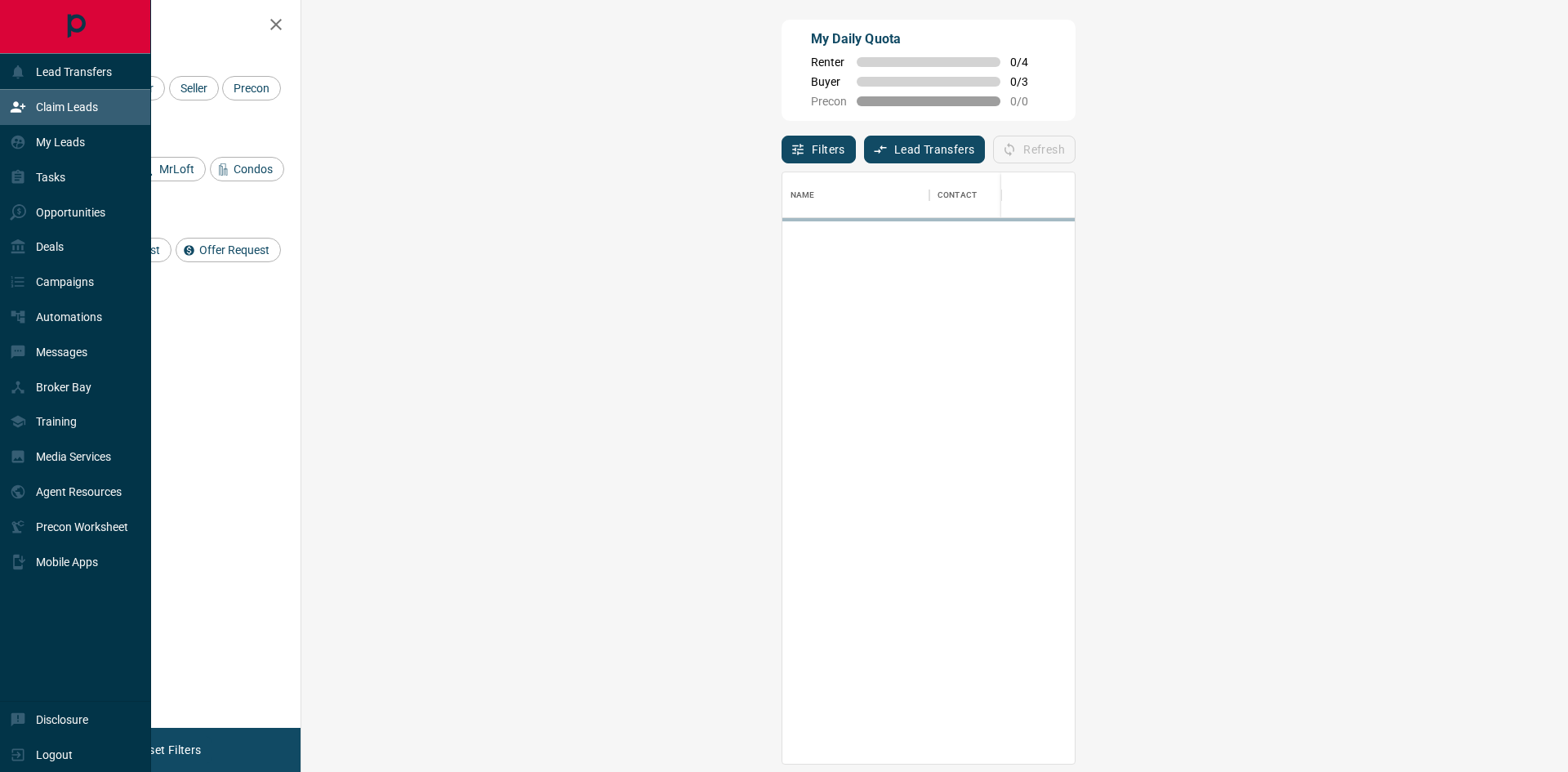
scroll to position [579, 1219]
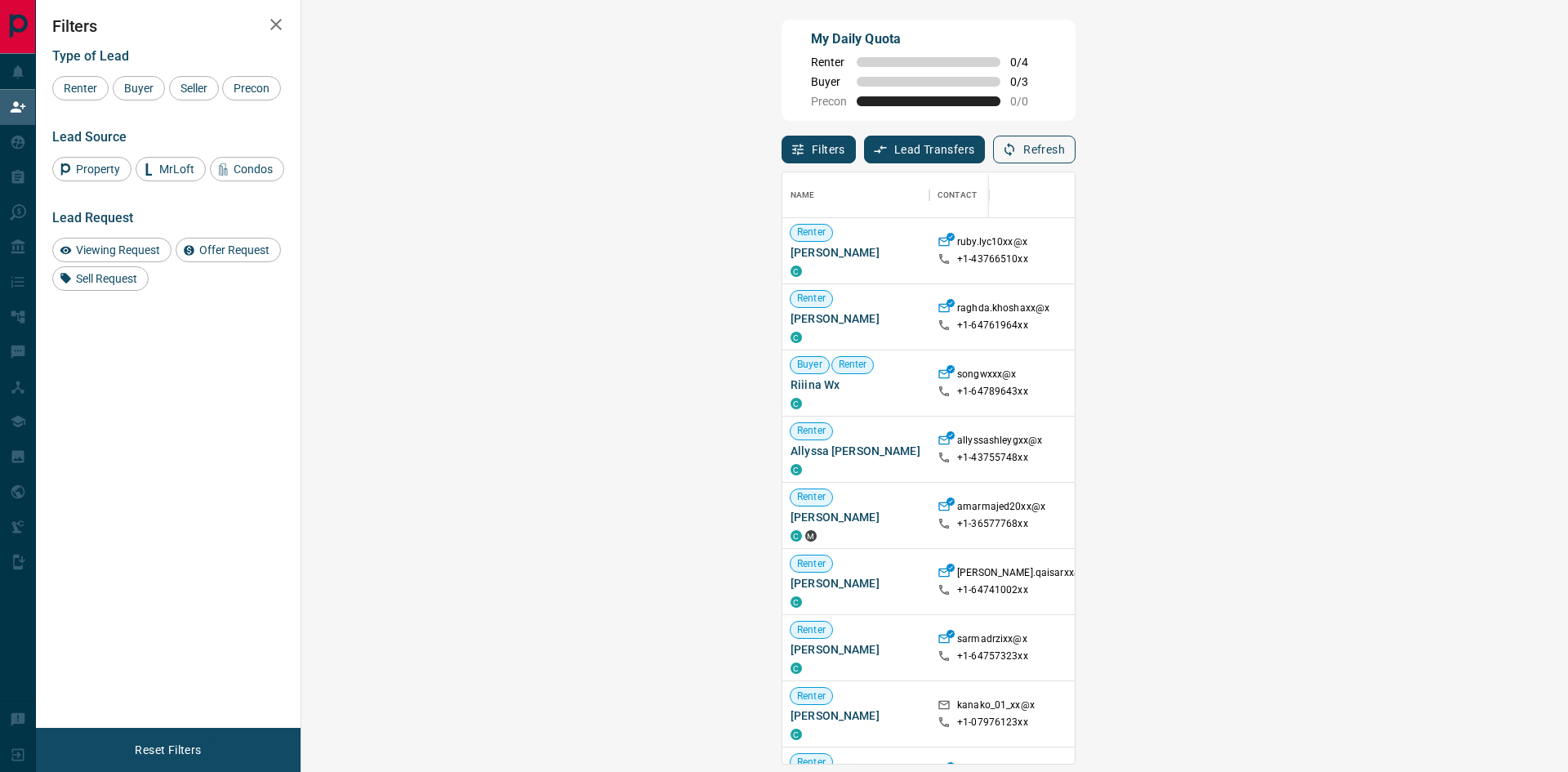
click at [1076, 143] on button "Refresh" at bounding box center [1034, 149] width 83 height 28
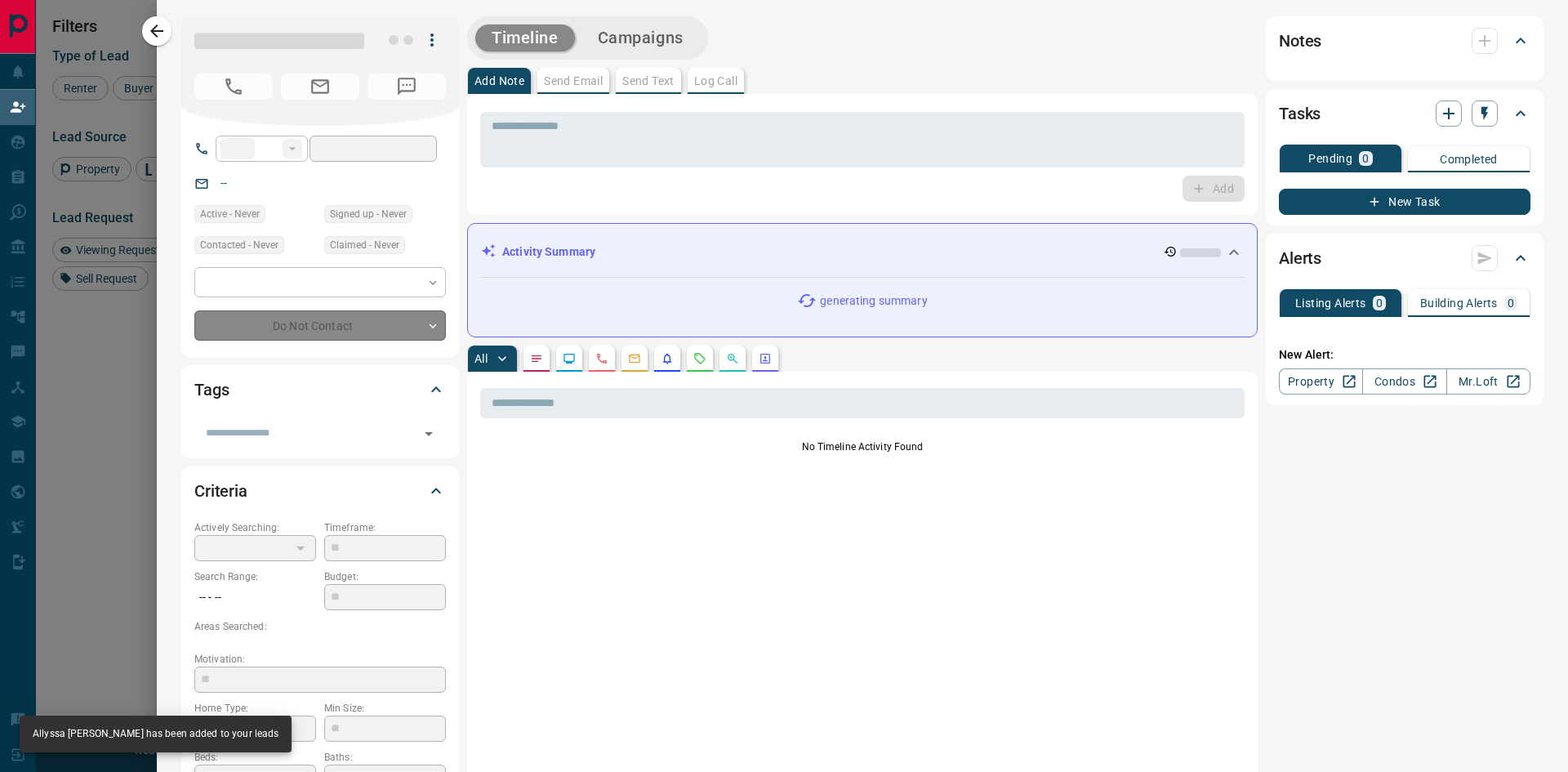
type input "**"
type input "**********"
type input "**"
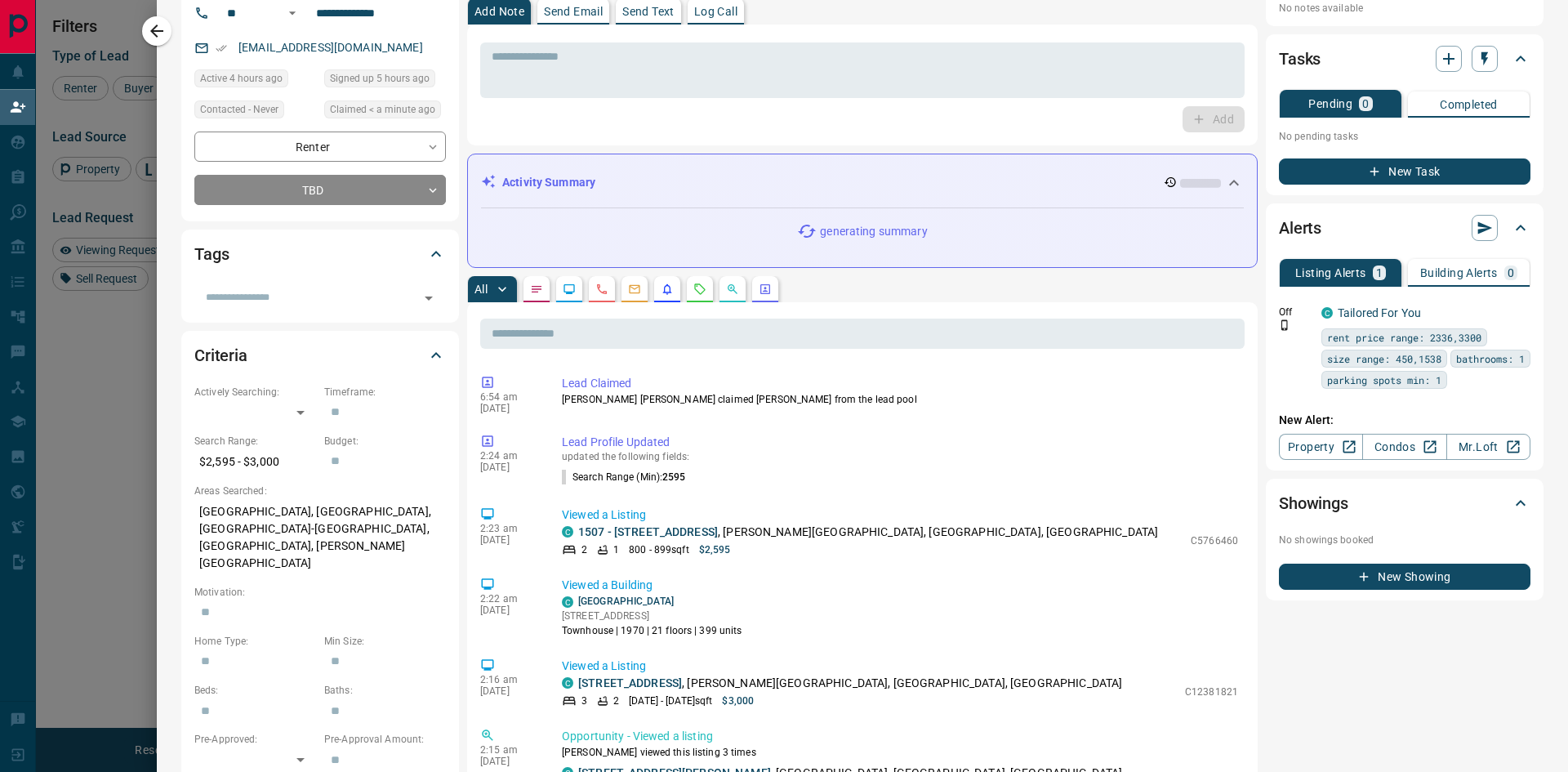
scroll to position [0, 0]
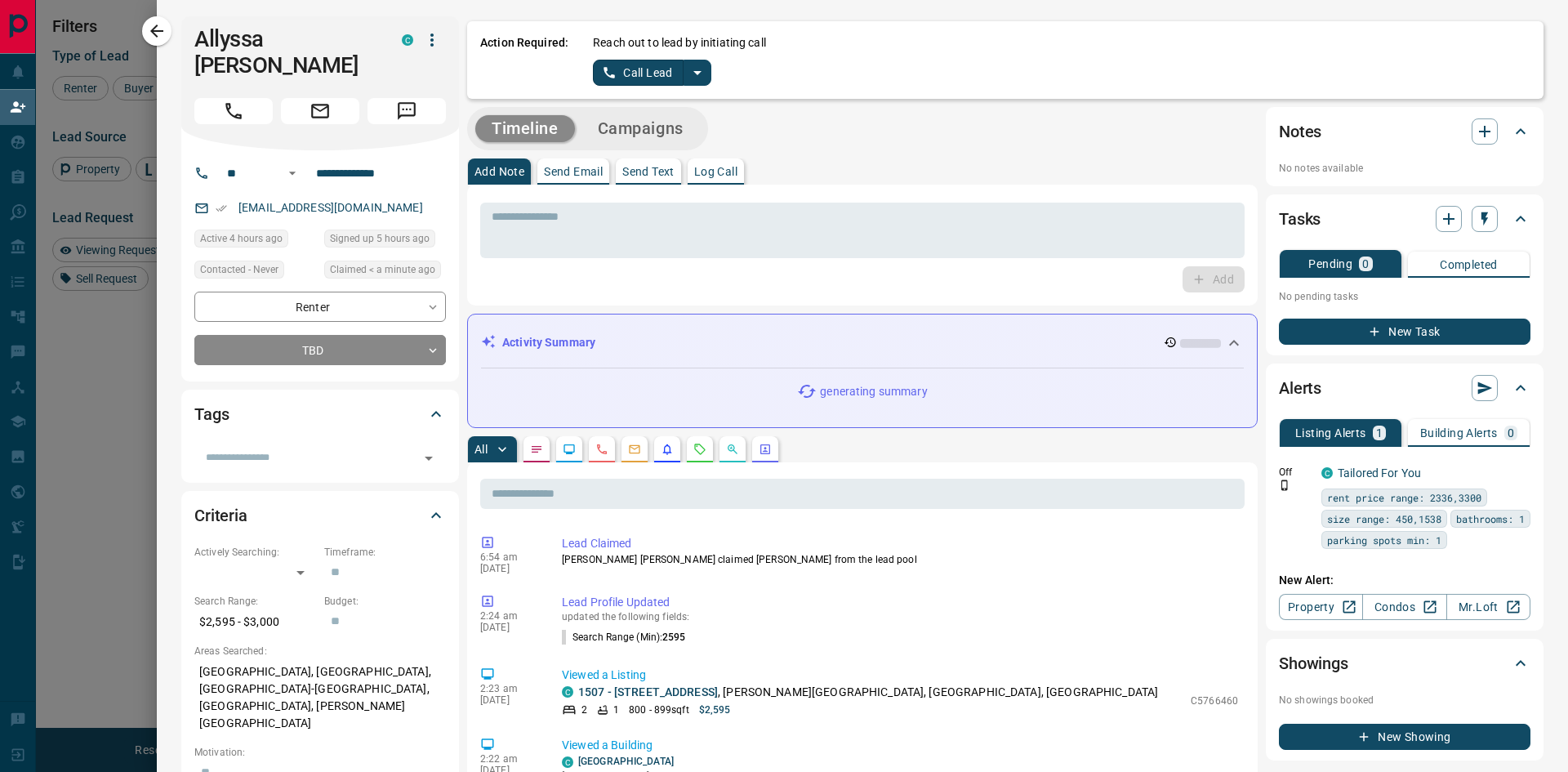
click at [1367, 330] on icon "button" at bounding box center [1375, 332] width 15 height 15
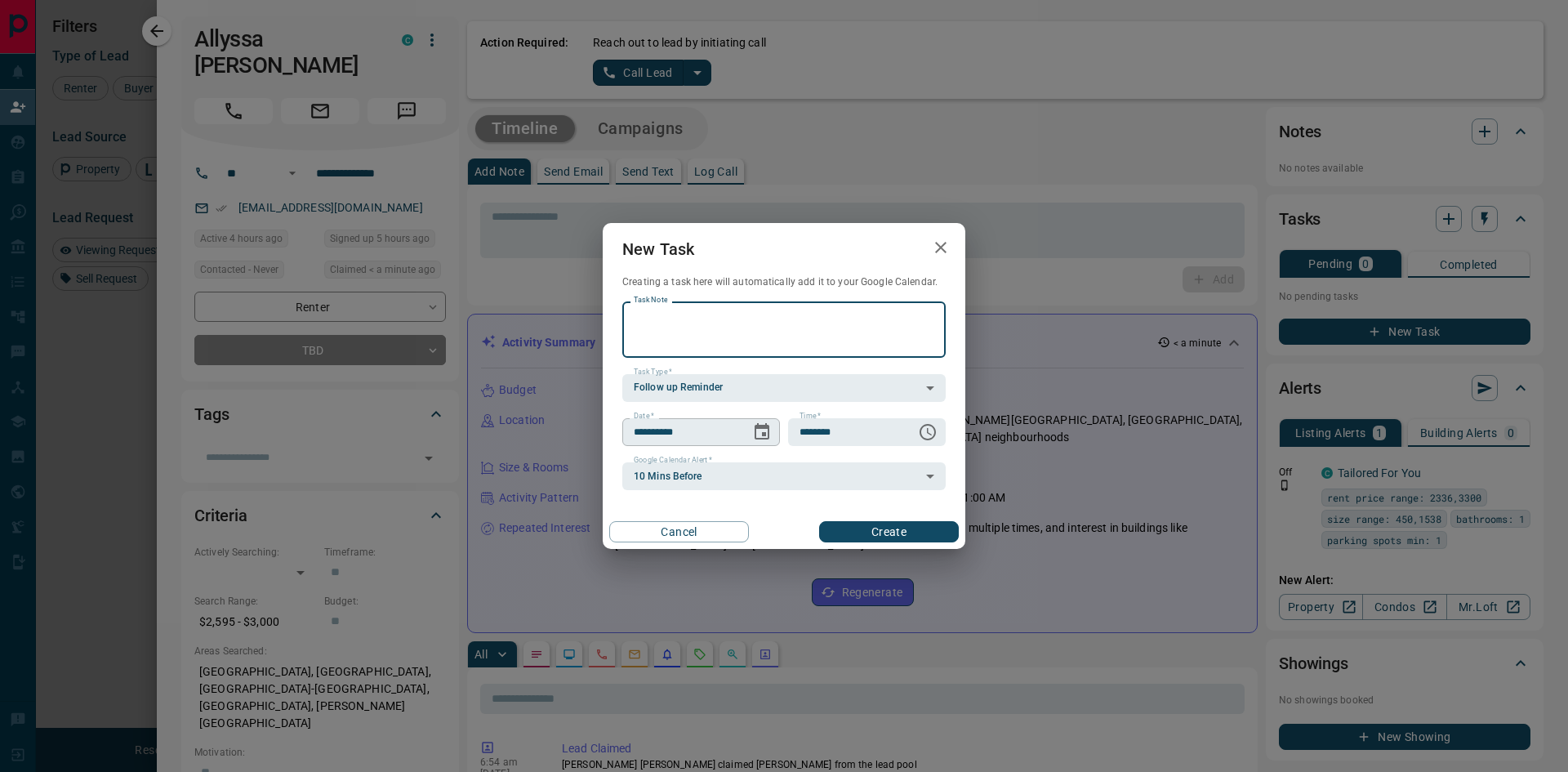
click at [762, 431] on icon "Choose date, selected date is Sep 15, 2025" at bounding box center [762, 432] width 20 height 20
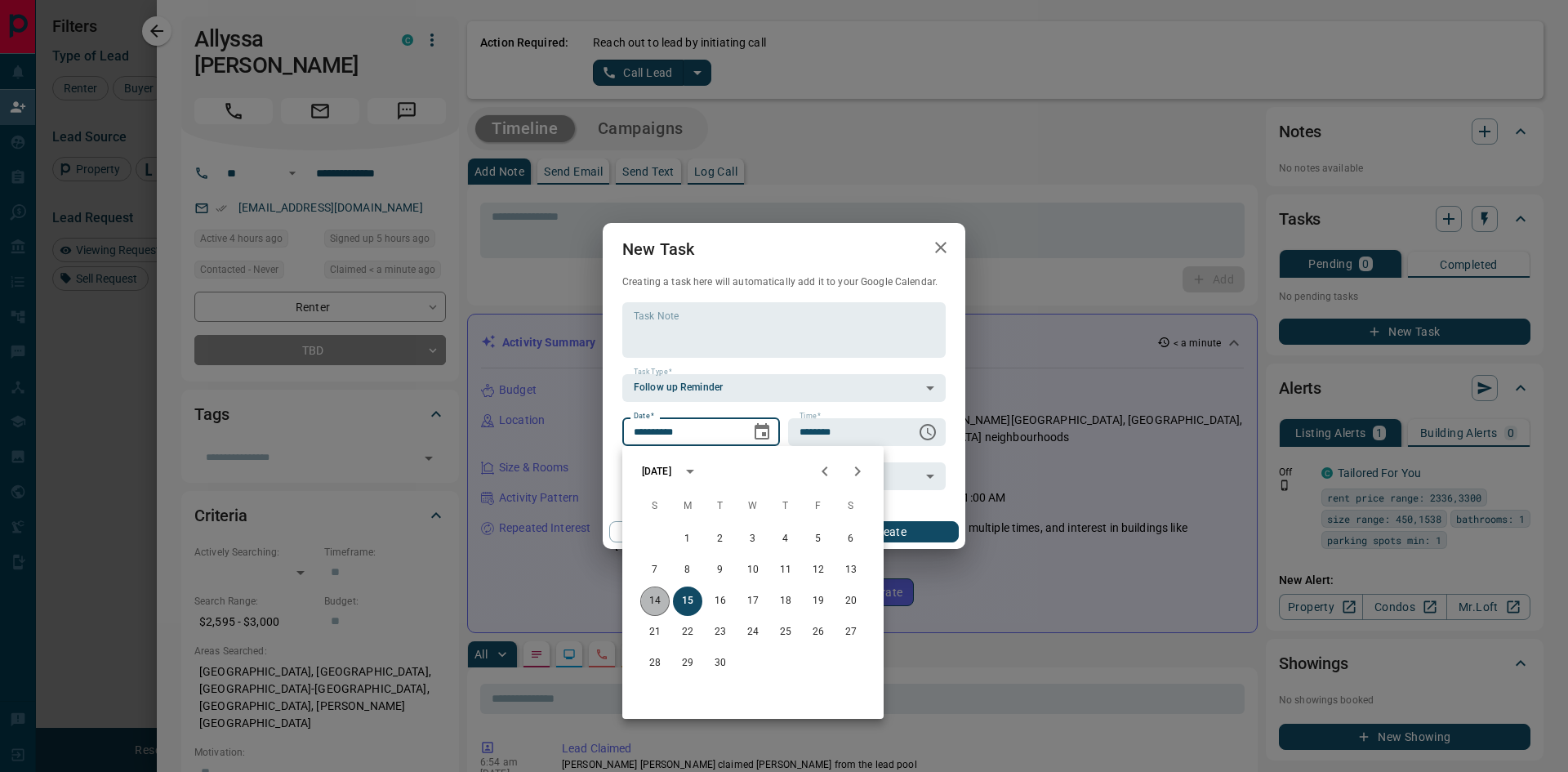
click at [656, 602] on button "14" at bounding box center [655, 601] width 29 height 29
type input "**********"
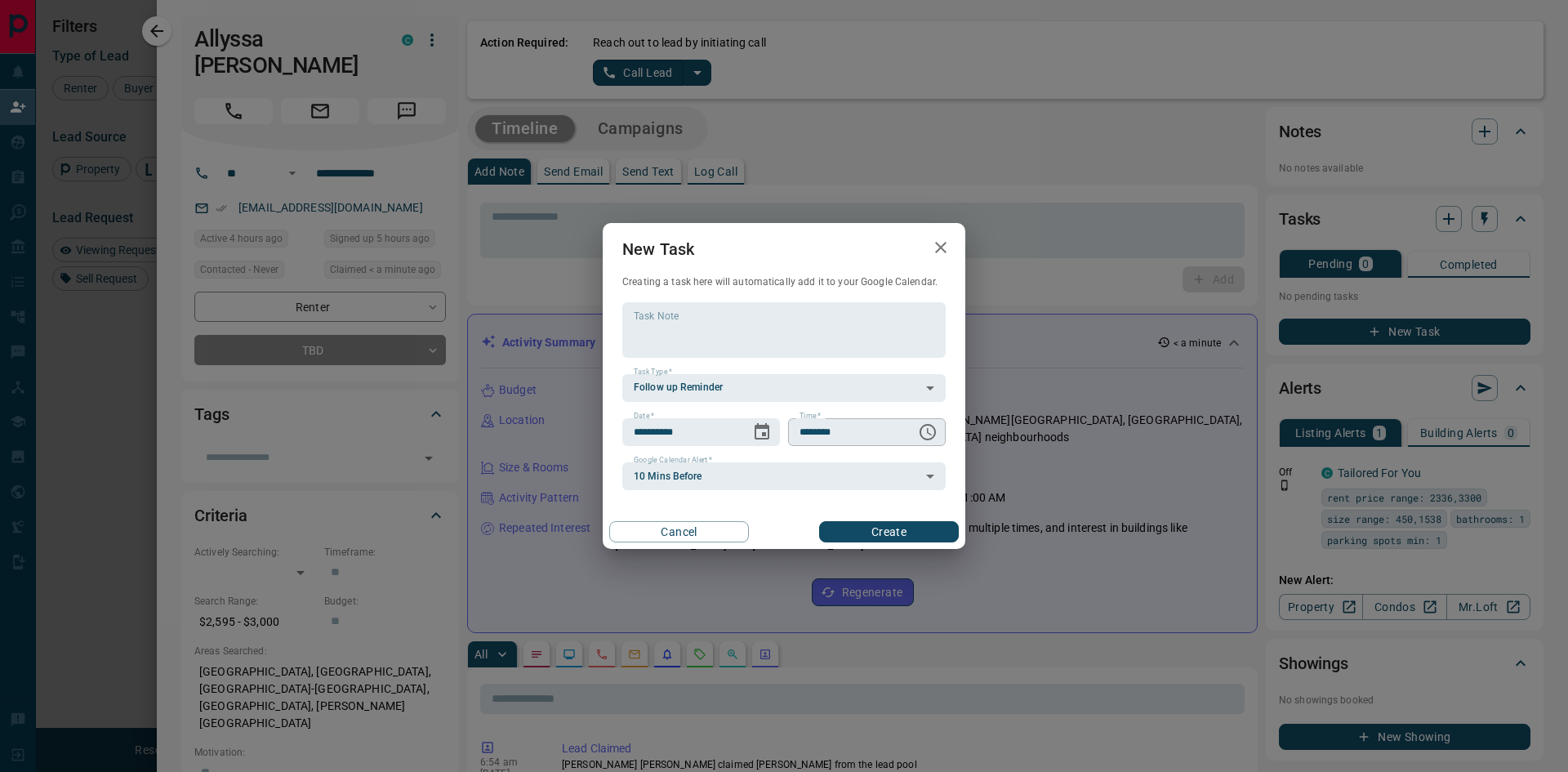
click at [926, 430] on icon "Choose time, selected time is 6:00 AM" at bounding box center [928, 432] width 20 height 20
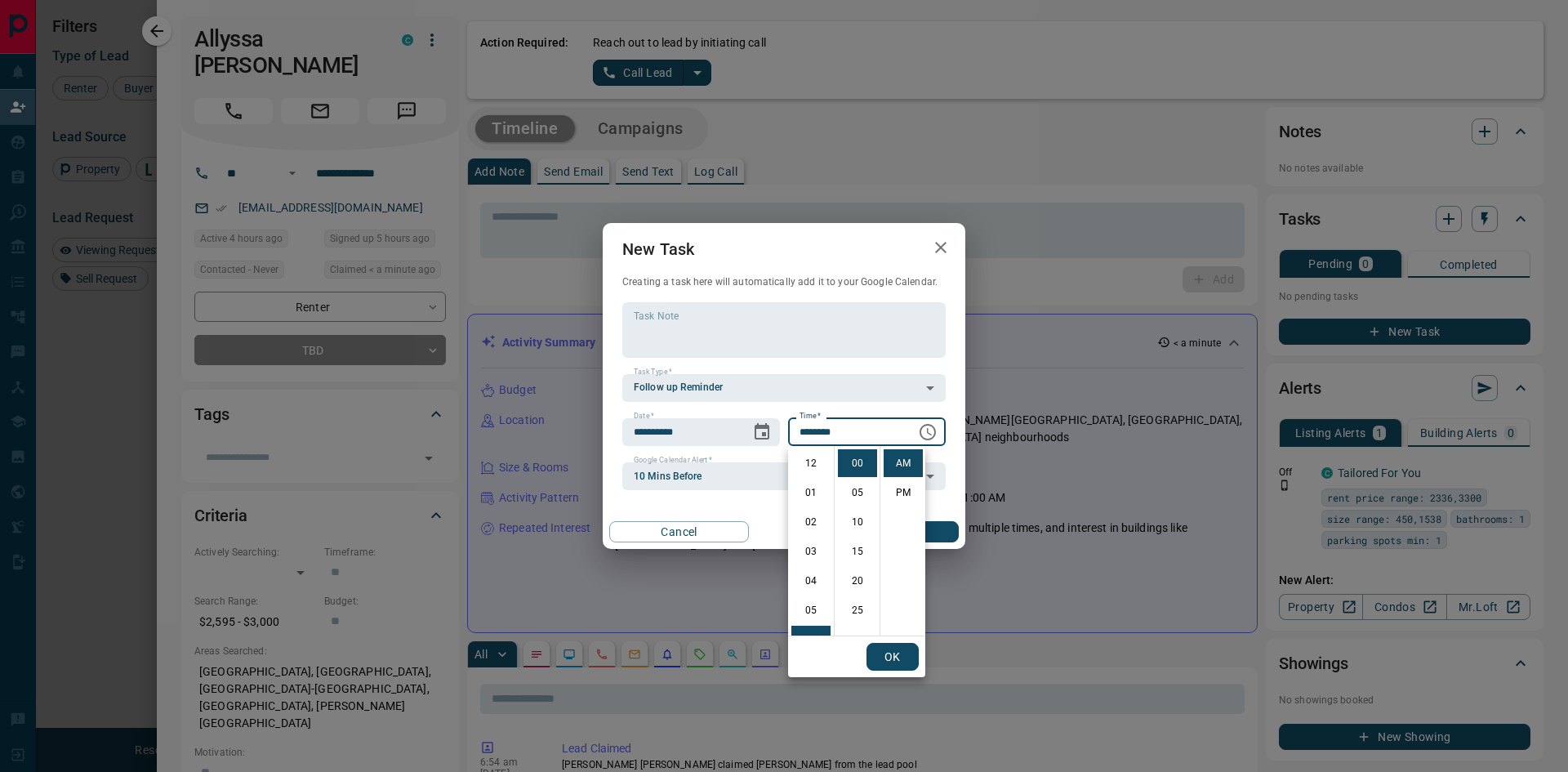
scroll to position [176, 0]
click at [807, 580] on li "10" at bounding box center [811, 580] width 39 height 28
click at [909, 485] on li "PM" at bounding box center [902, 492] width 39 height 28
type input "********"
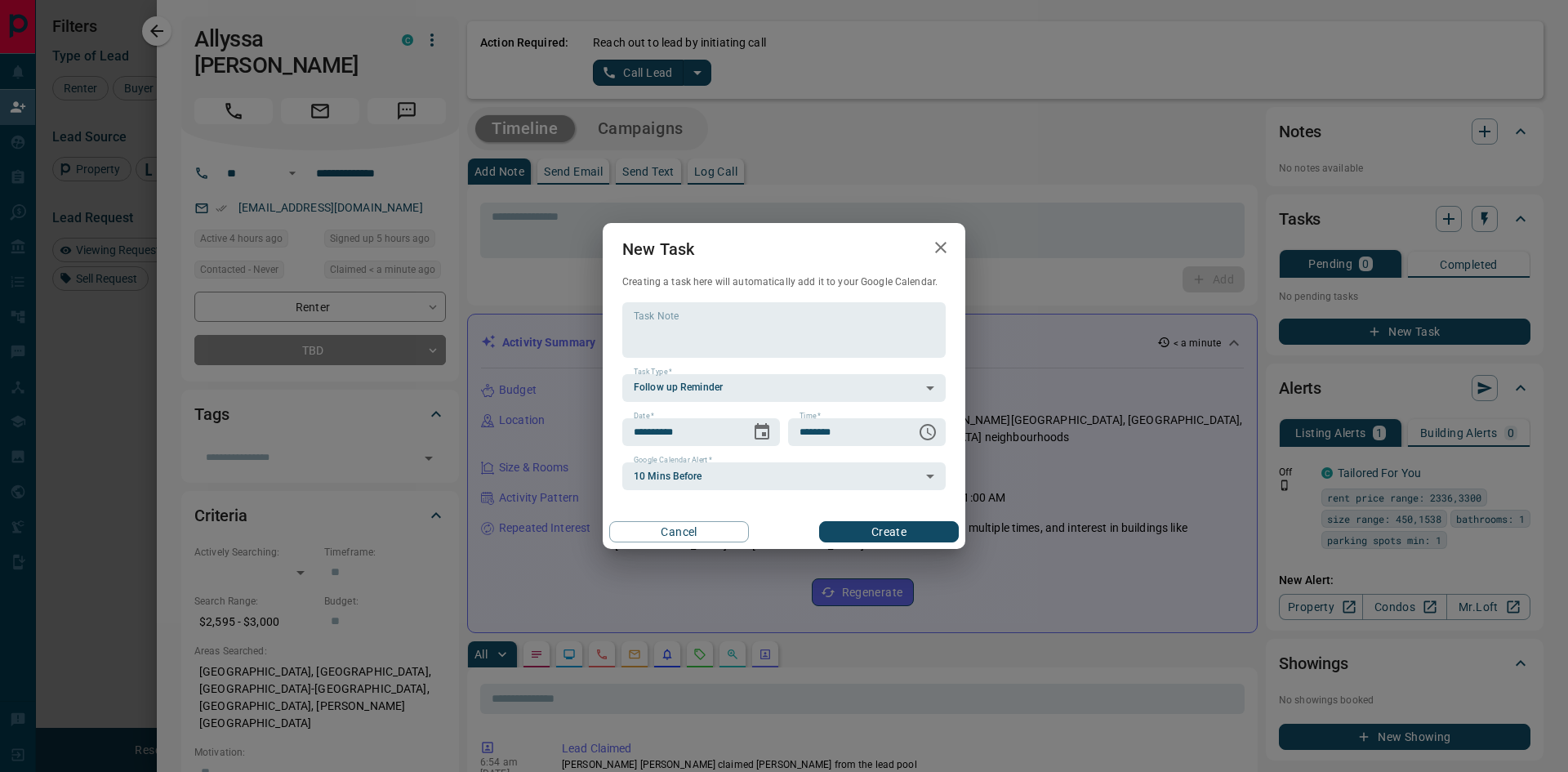
scroll to position [25, 0]
click at [883, 532] on button "Create" at bounding box center [889, 531] width 140 height 21
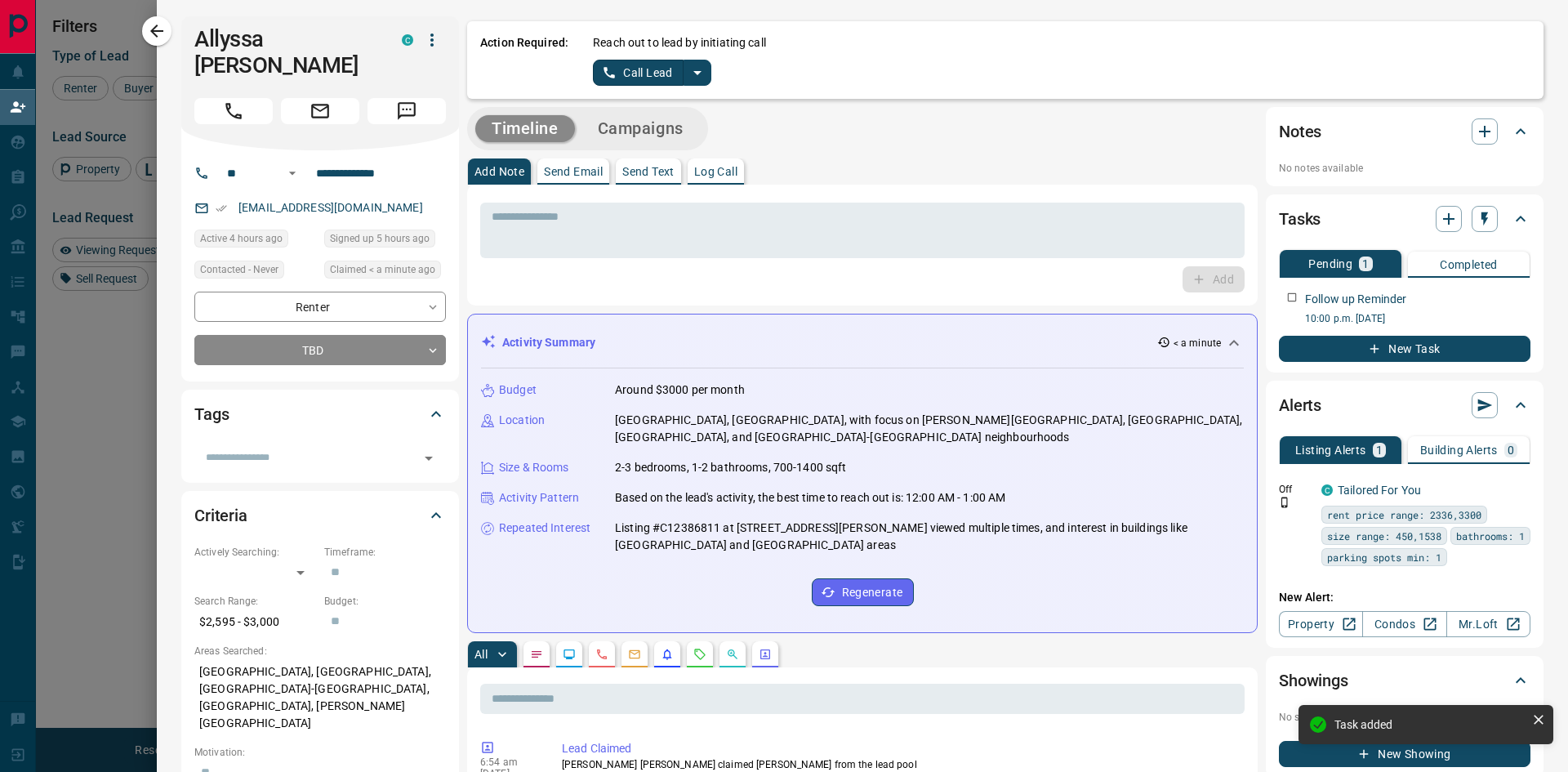
click at [734, 173] on p "Log Call" at bounding box center [716, 172] width 44 height 12
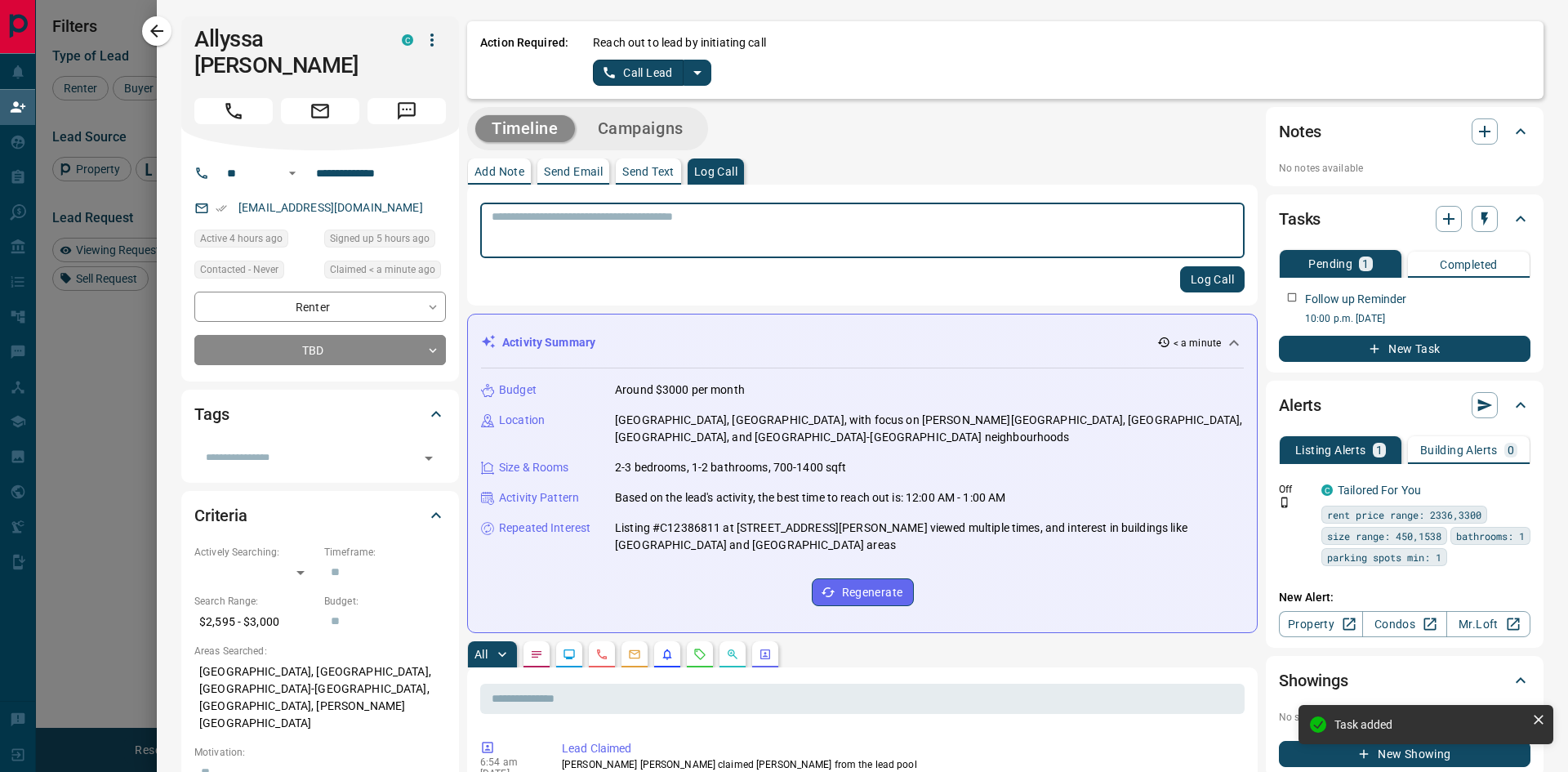
click at [625, 248] on textarea at bounding box center [863, 231] width 742 height 42
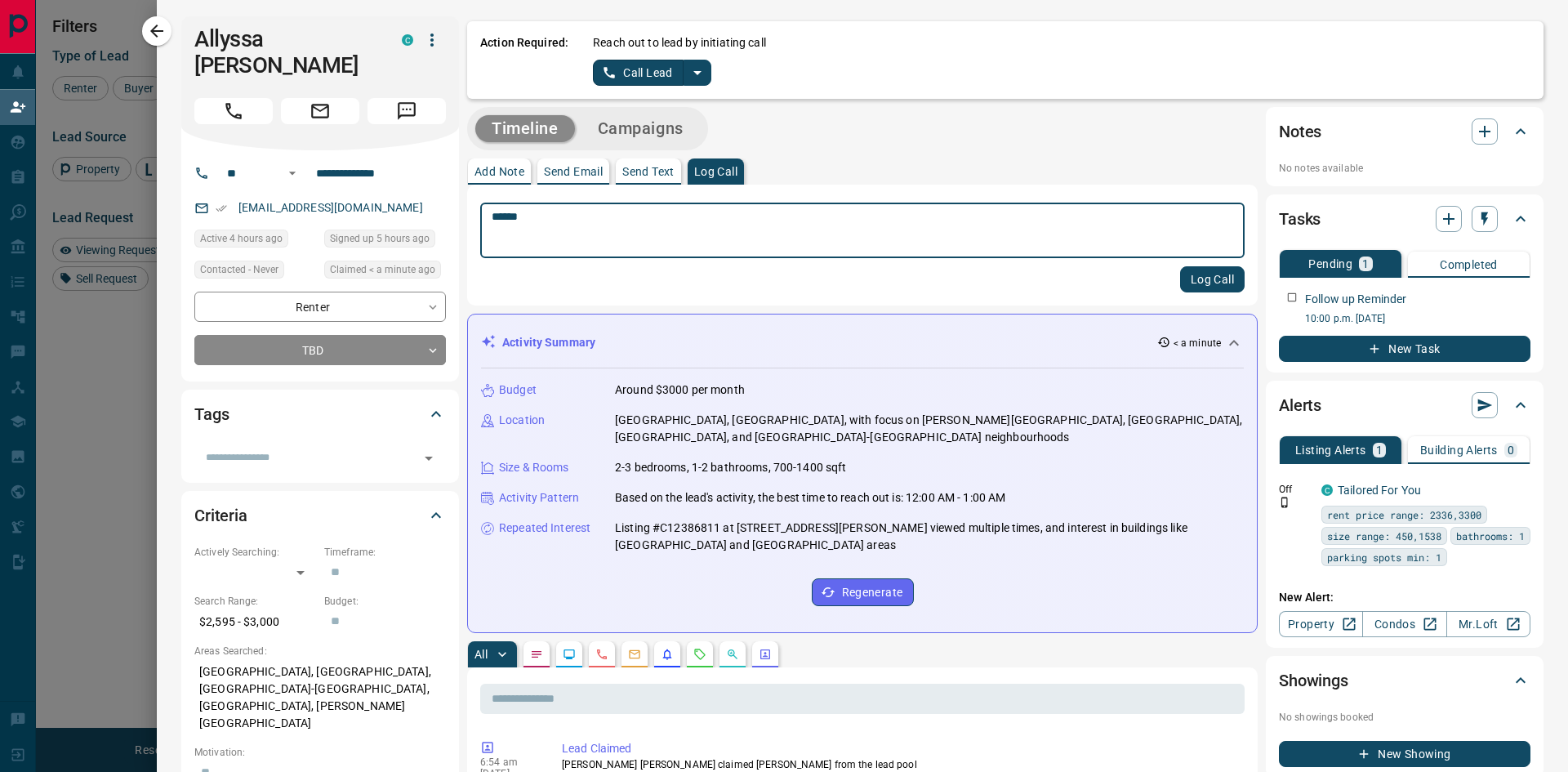
type textarea "******"
click at [1200, 284] on button "Log Call" at bounding box center [1212, 279] width 64 height 26
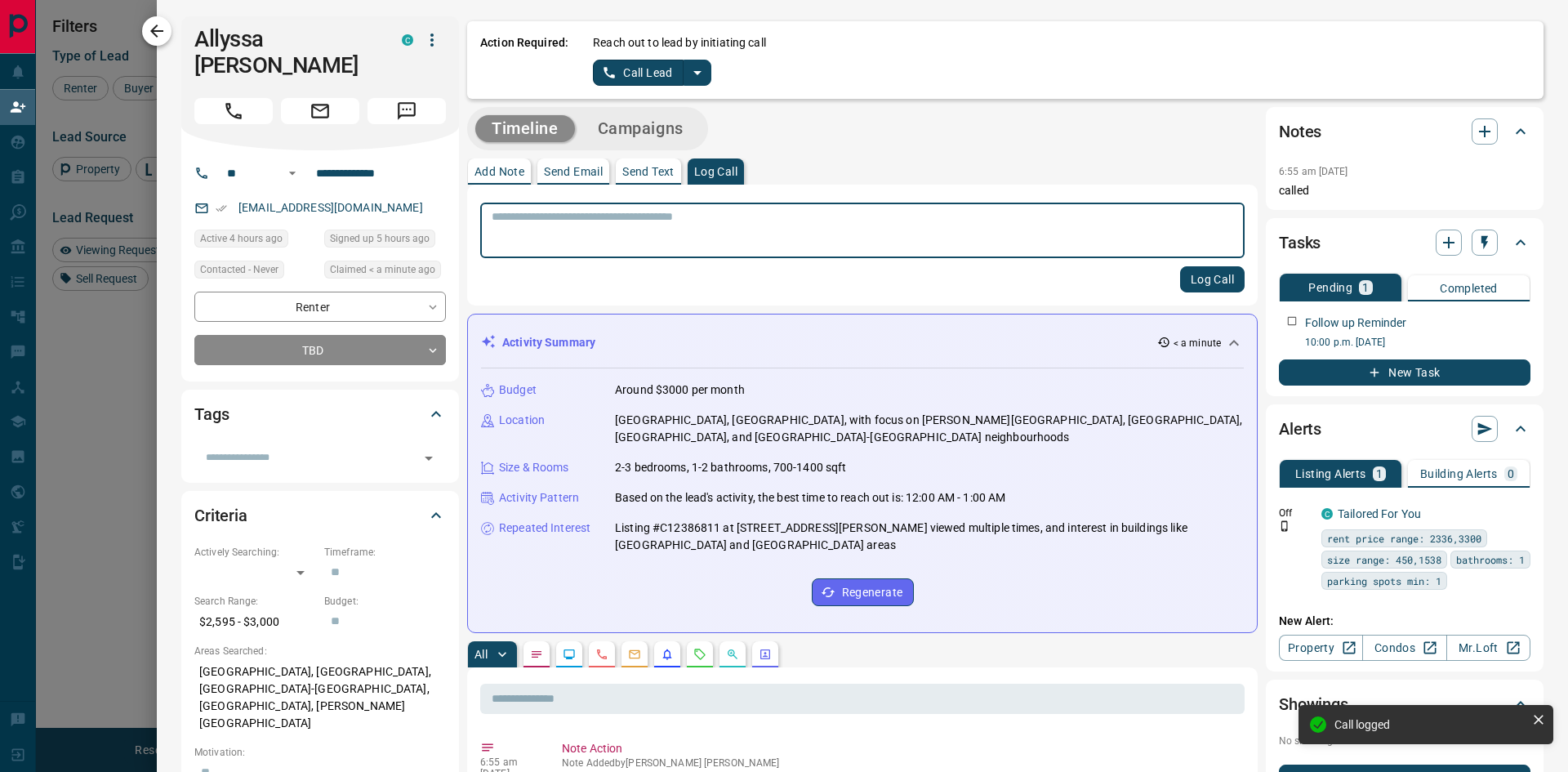
click at [149, 32] on icon "button" at bounding box center [157, 31] width 20 height 20
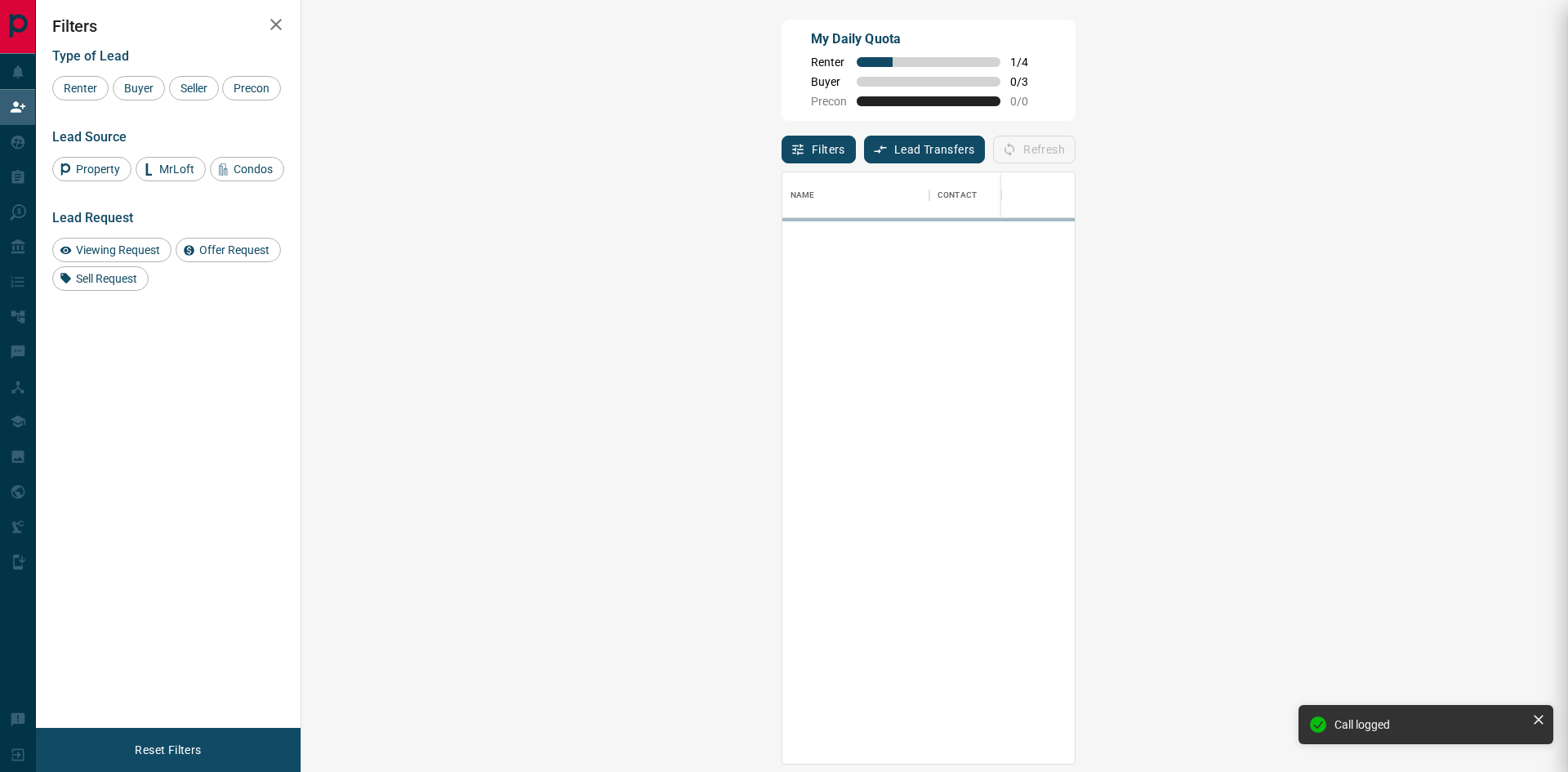
scroll to position [579, 1219]
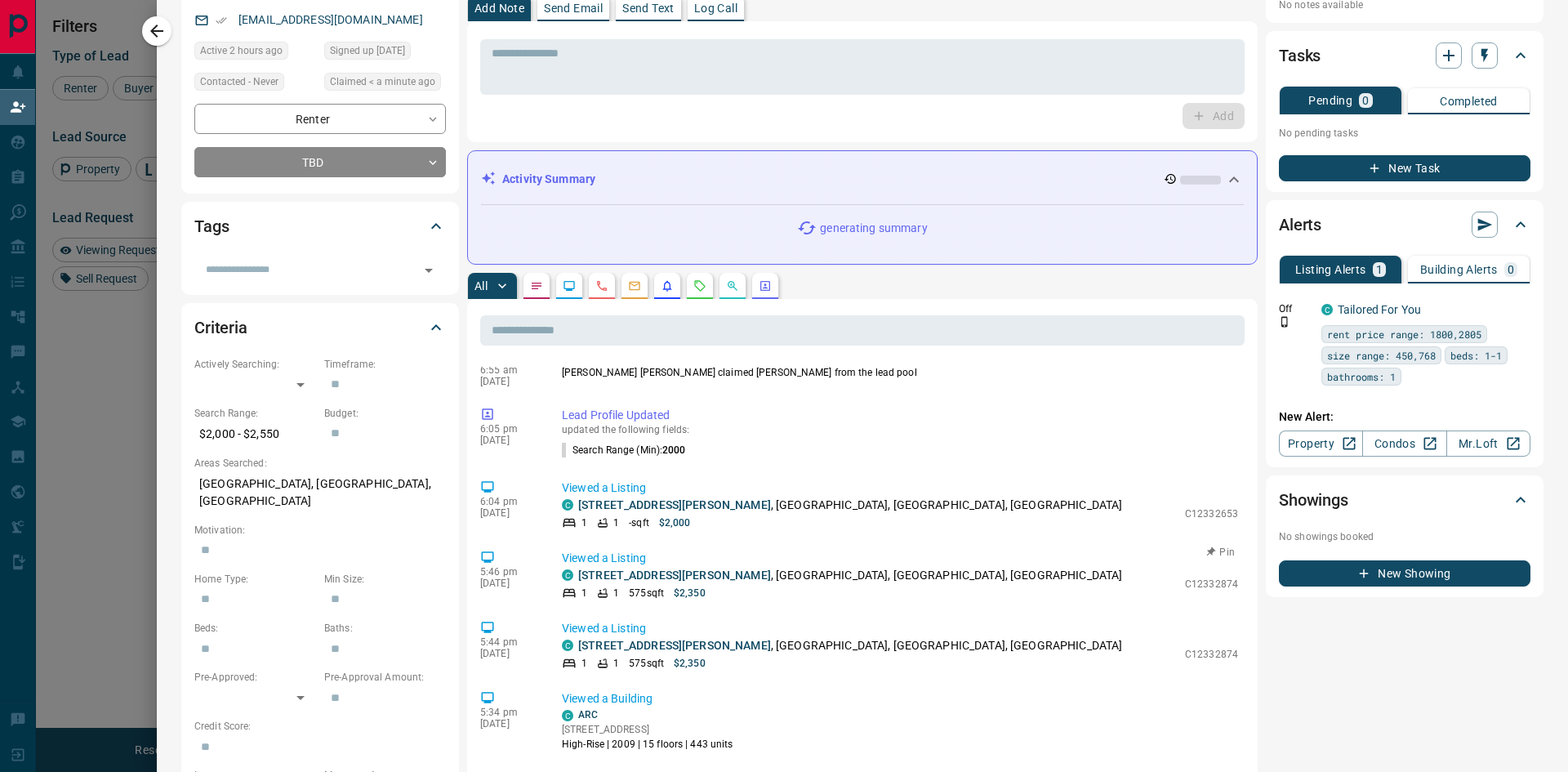
scroll to position [0, 0]
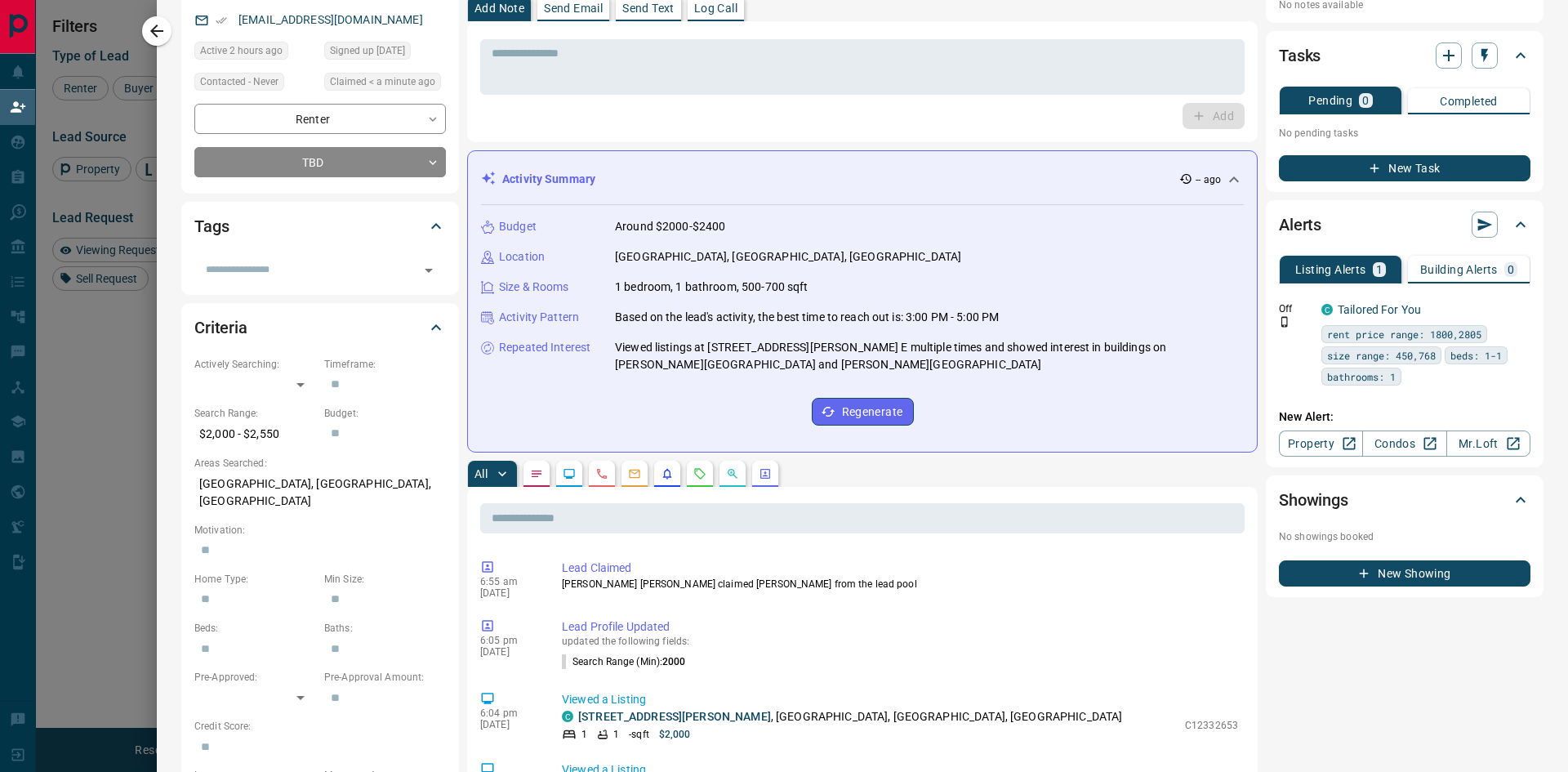
click at [1335, 173] on button "New Task" at bounding box center [1405, 168] width 251 height 26
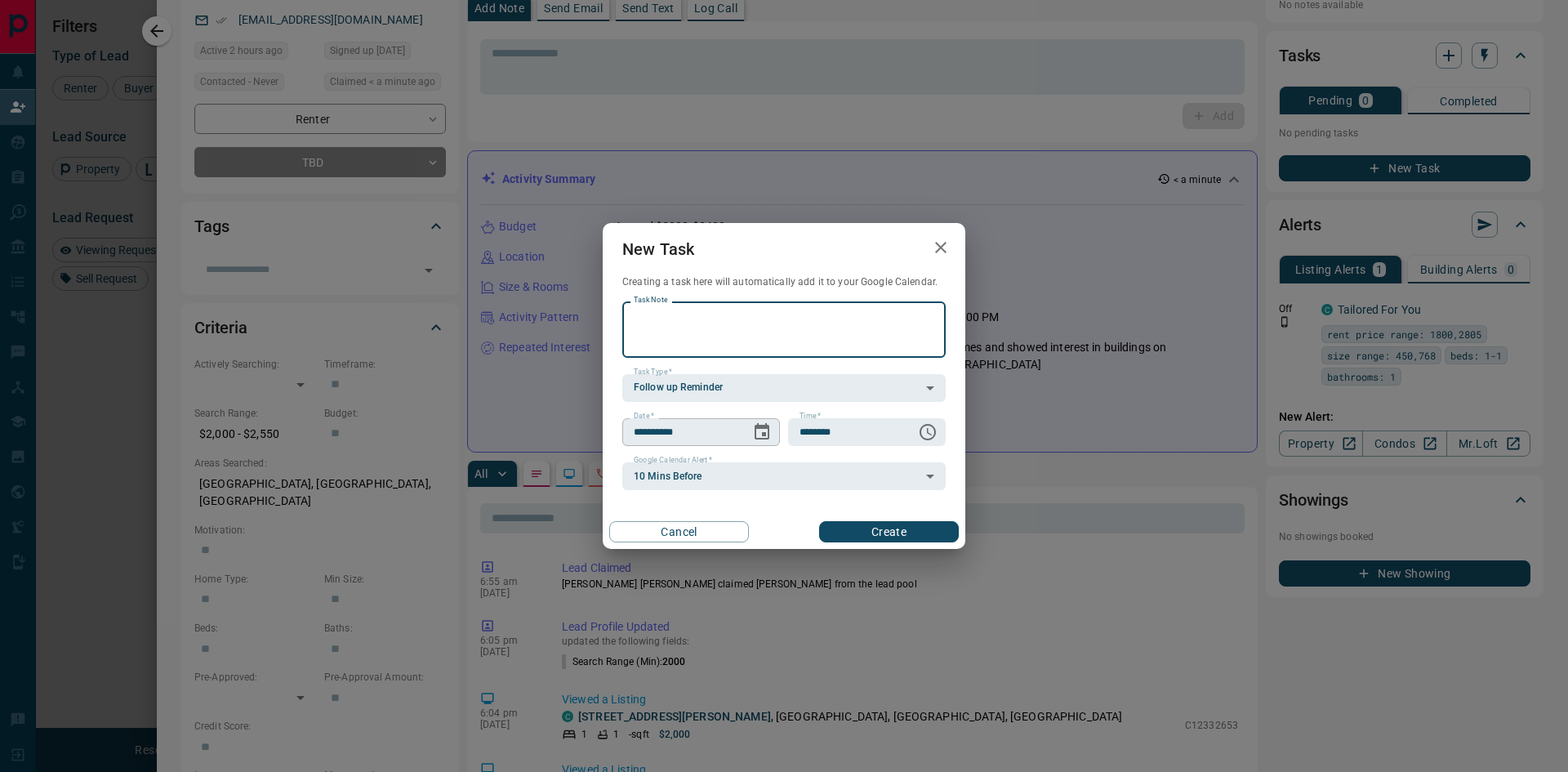
click at [760, 432] on icon "Choose date, selected date is Sep 15, 2025" at bounding box center [762, 432] width 20 height 20
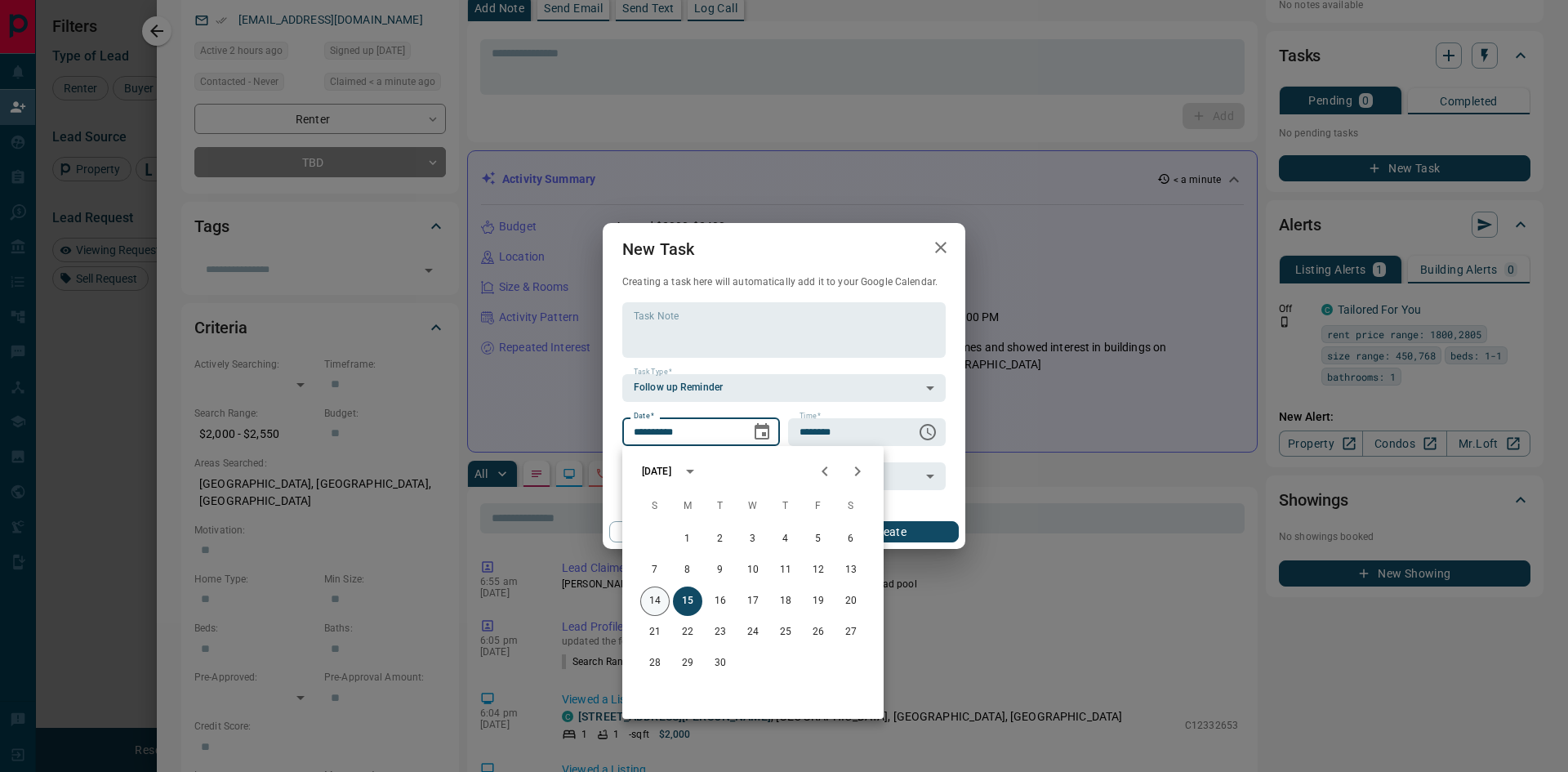
click at [650, 599] on button "14" at bounding box center [655, 601] width 29 height 29
type input "**********"
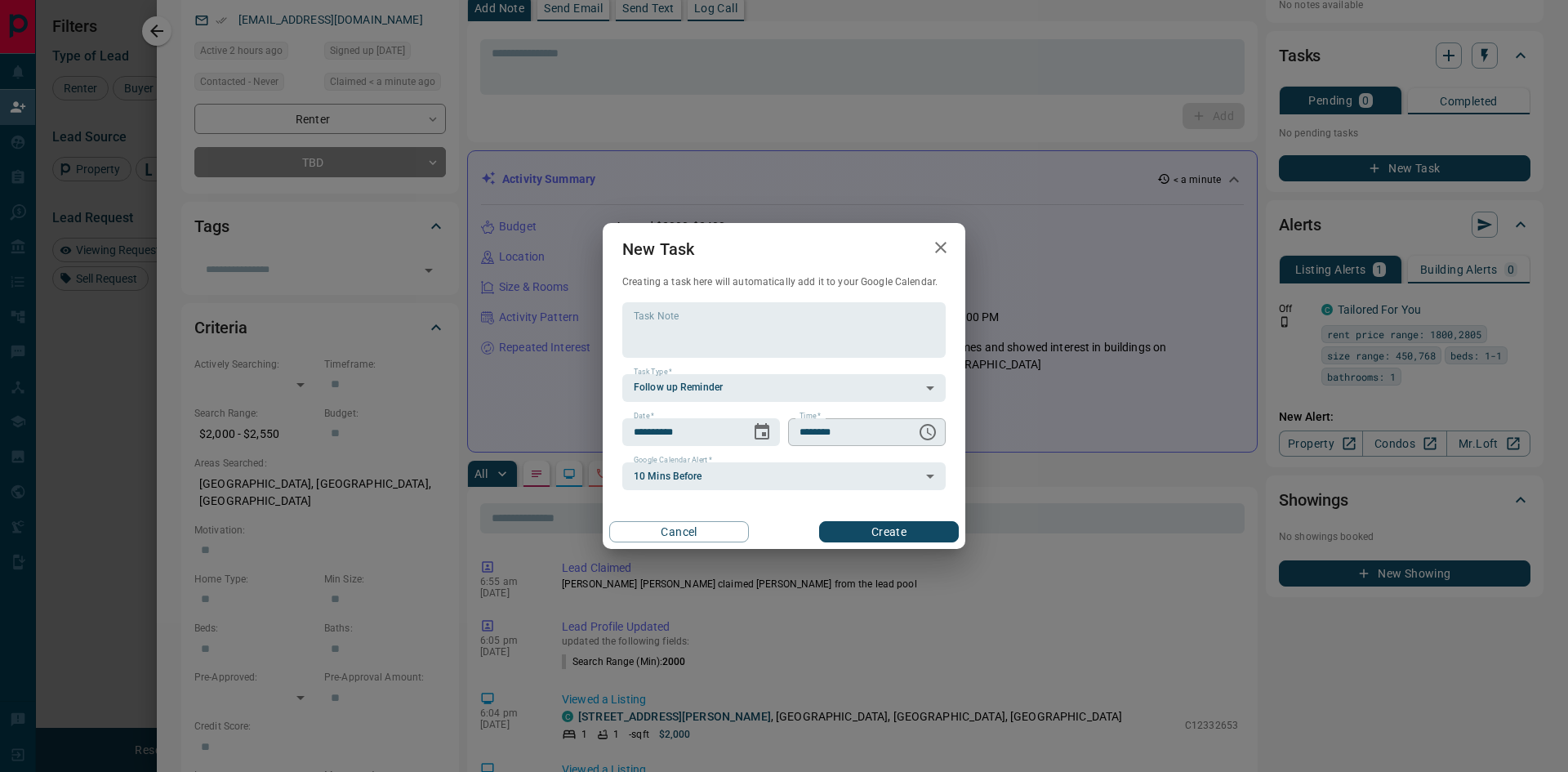
click at [928, 435] on icon "Choose time, selected time is 6:00 AM" at bounding box center [928, 432] width 20 height 20
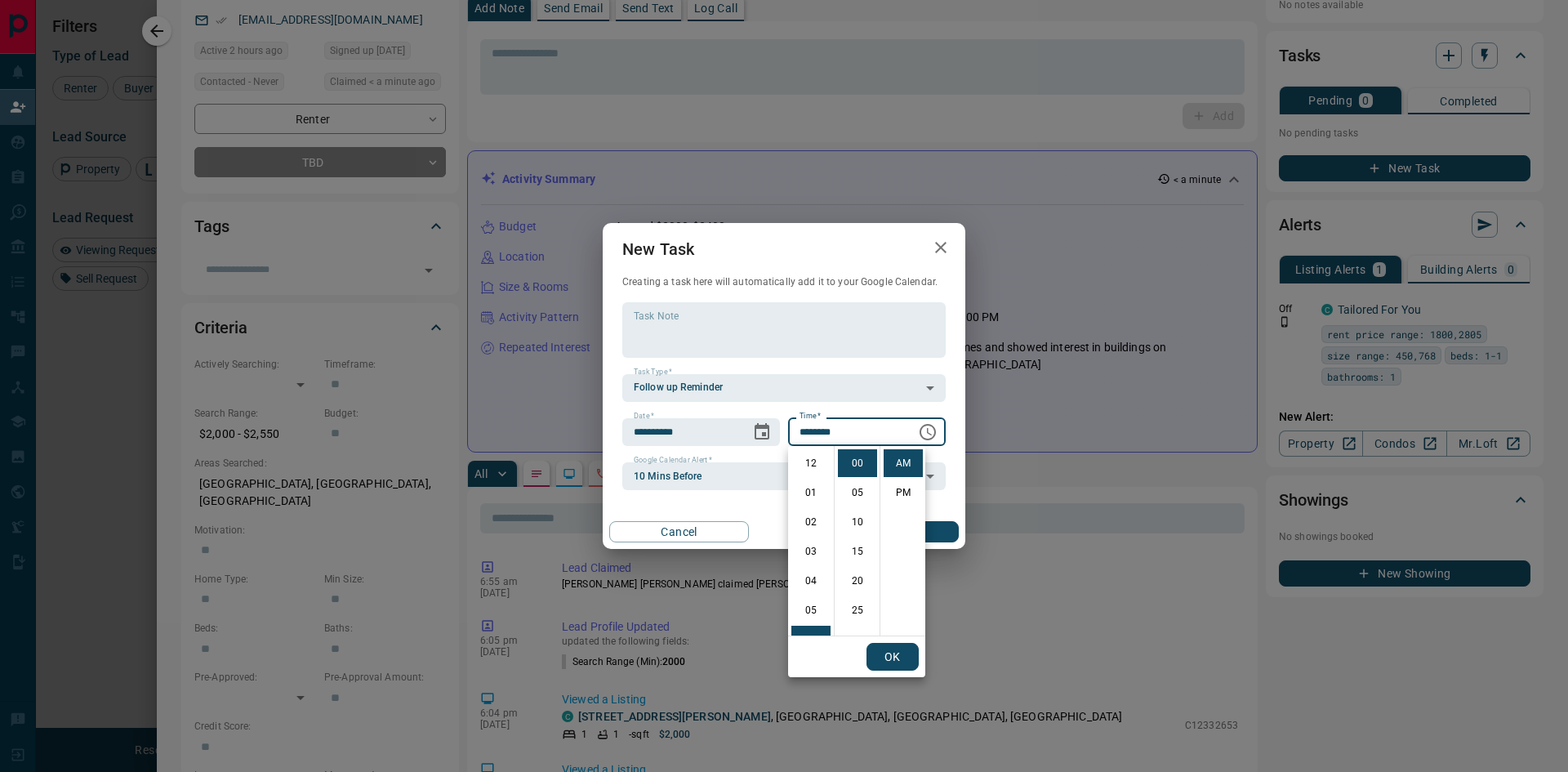
scroll to position [176, 0]
click at [811, 523] on li "08" at bounding box center [811, 522] width 39 height 28
click at [861, 480] on li "30" at bounding box center [857, 476] width 39 height 28
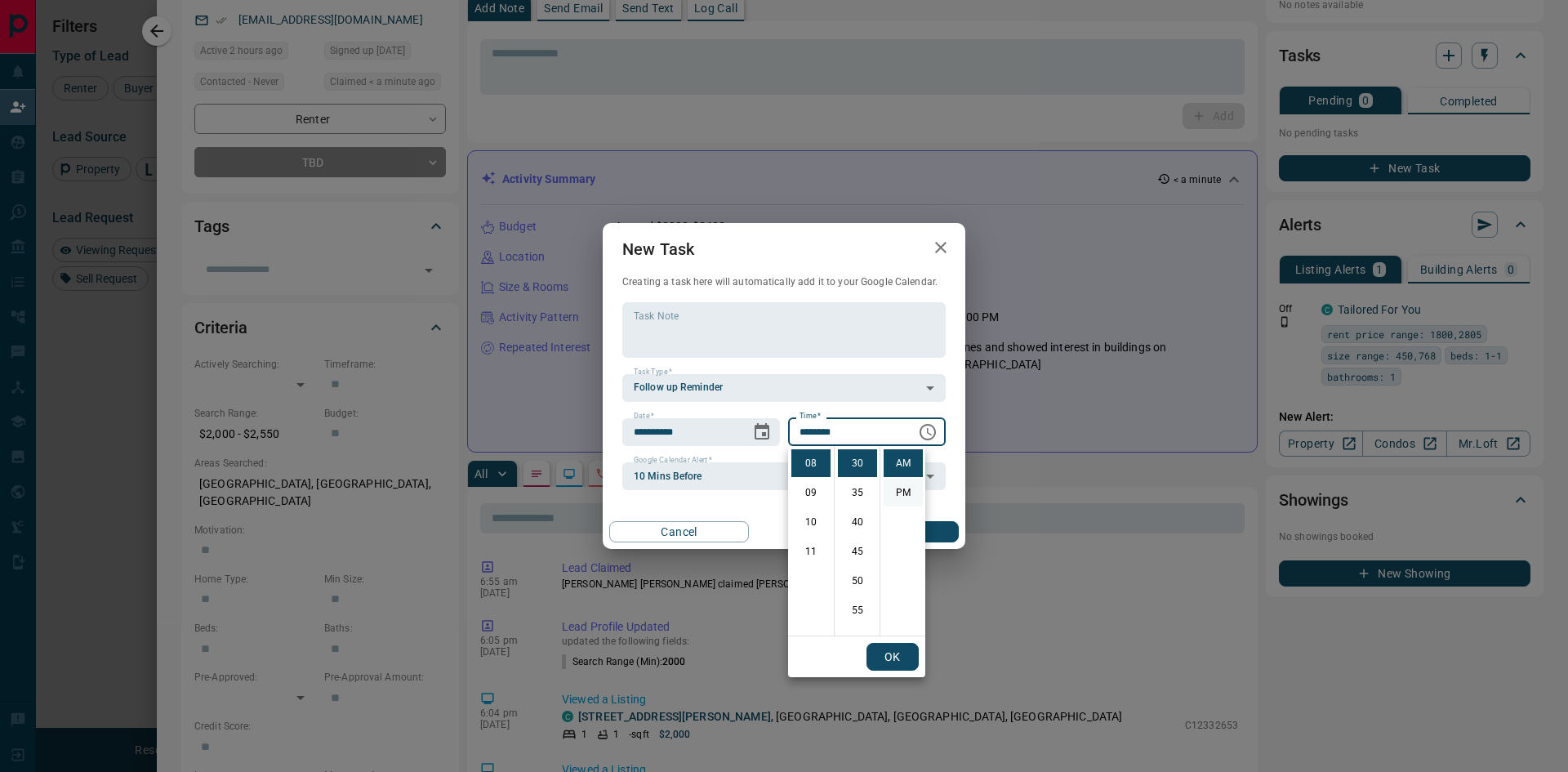
click at [898, 487] on li "PM" at bounding box center [902, 492] width 39 height 28
type input "********"
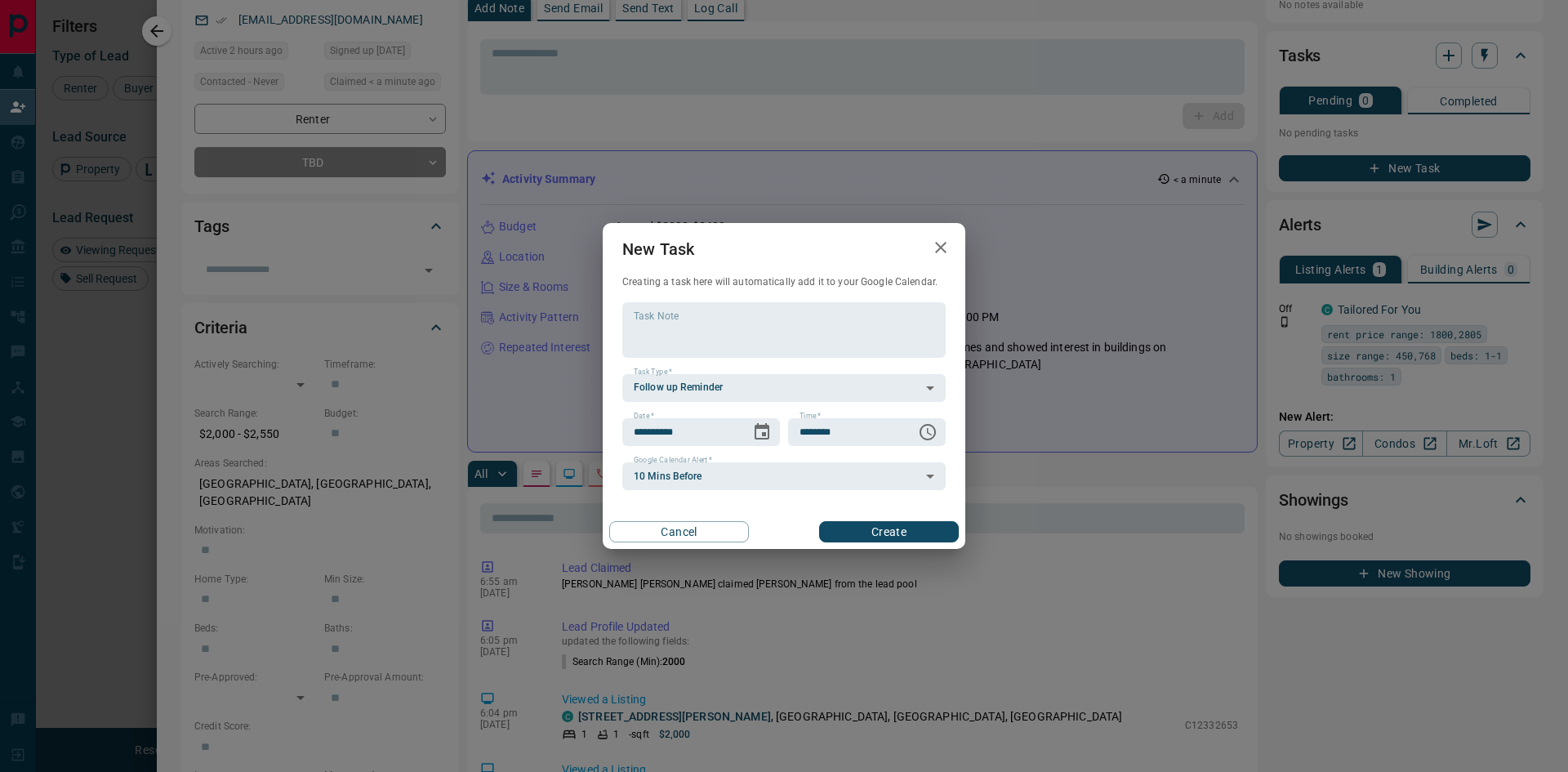
scroll to position [25, 0]
click at [895, 534] on button "Create" at bounding box center [889, 531] width 140 height 21
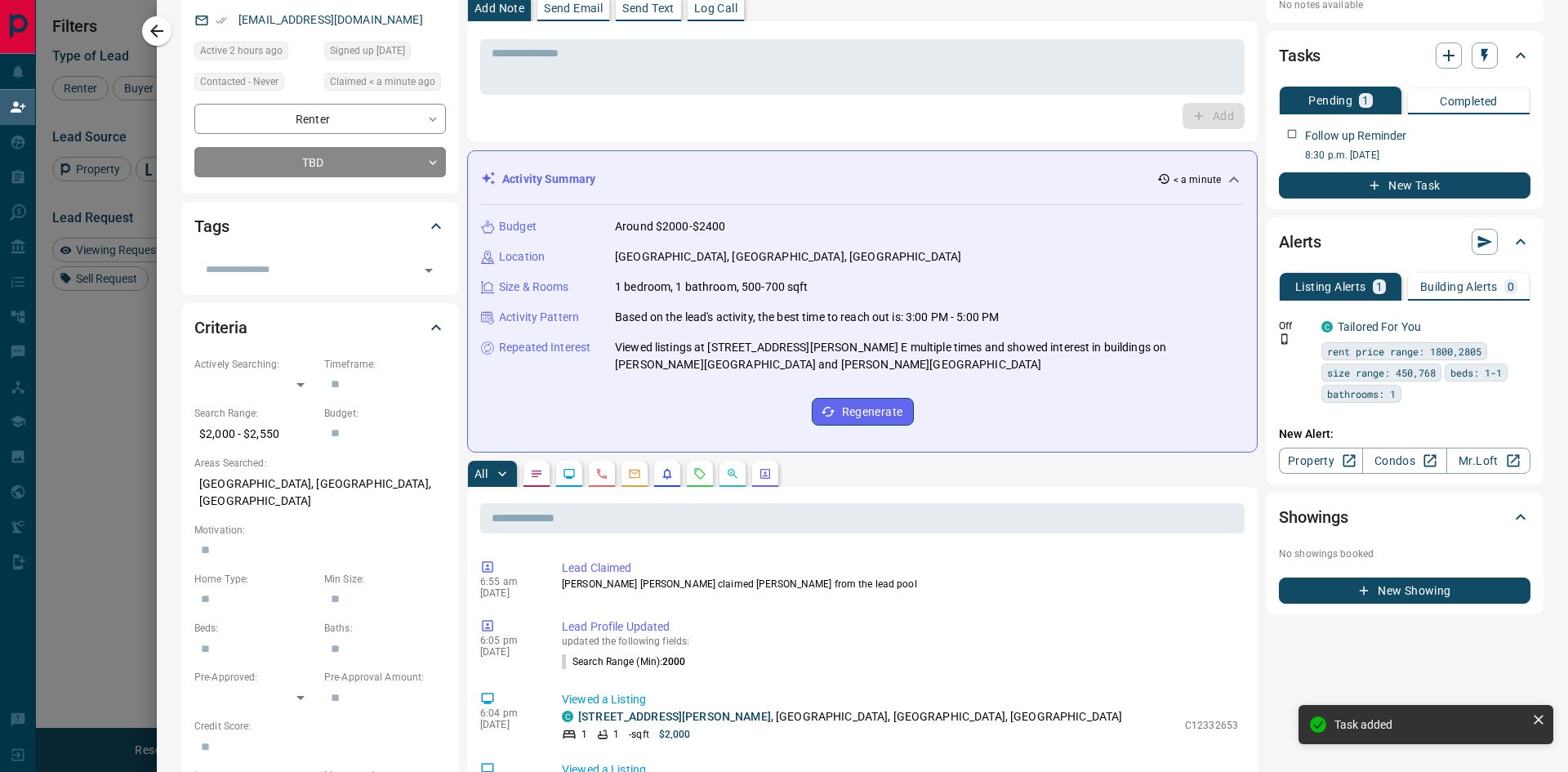
click at [714, 10] on p "Log Call" at bounding box center [716, 8] width 44 height 12
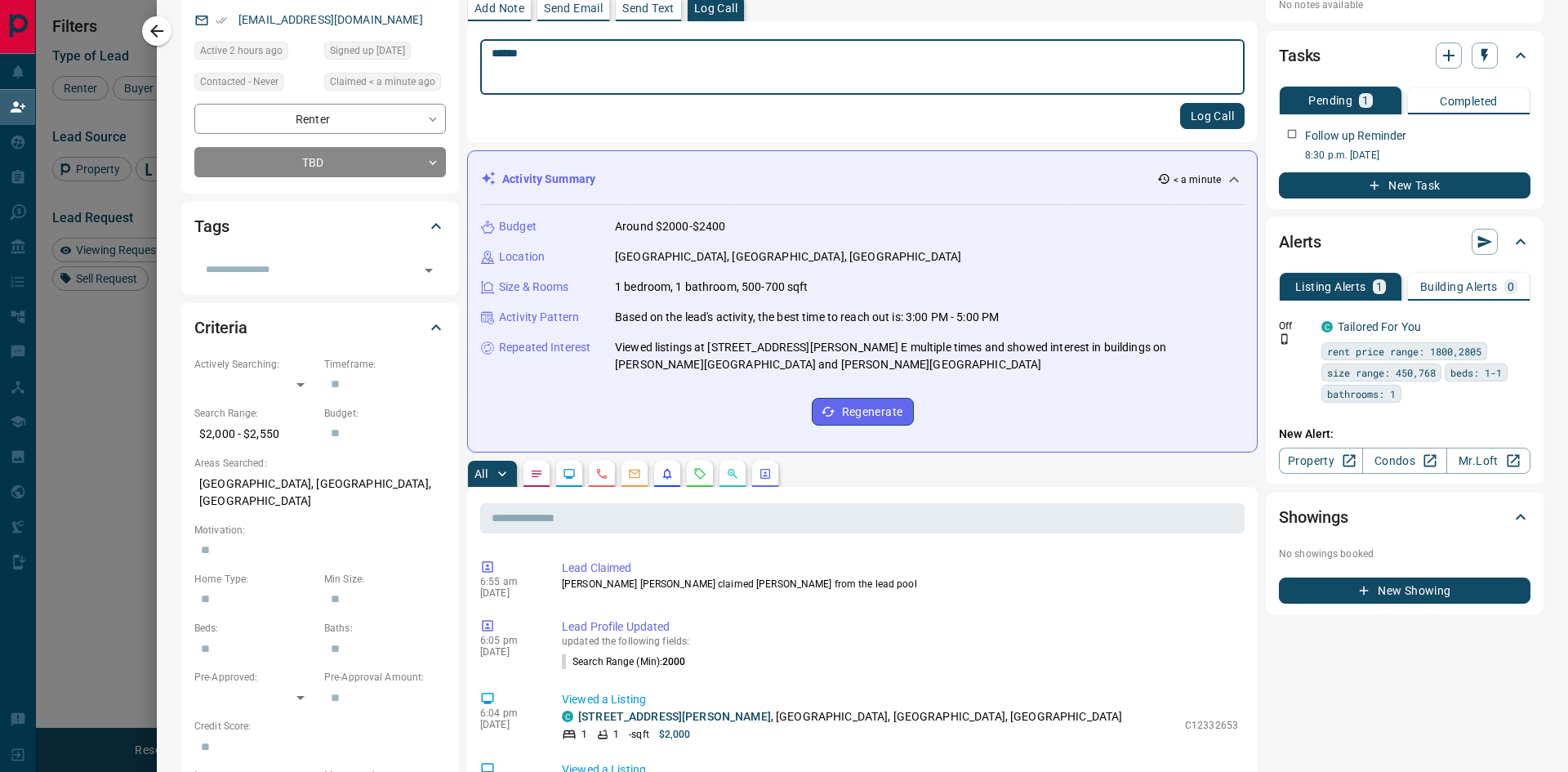
type textarea "******"
click at [1203, 120] on button "Log Call" at bounding box center [1212, 115] width 64 height 26
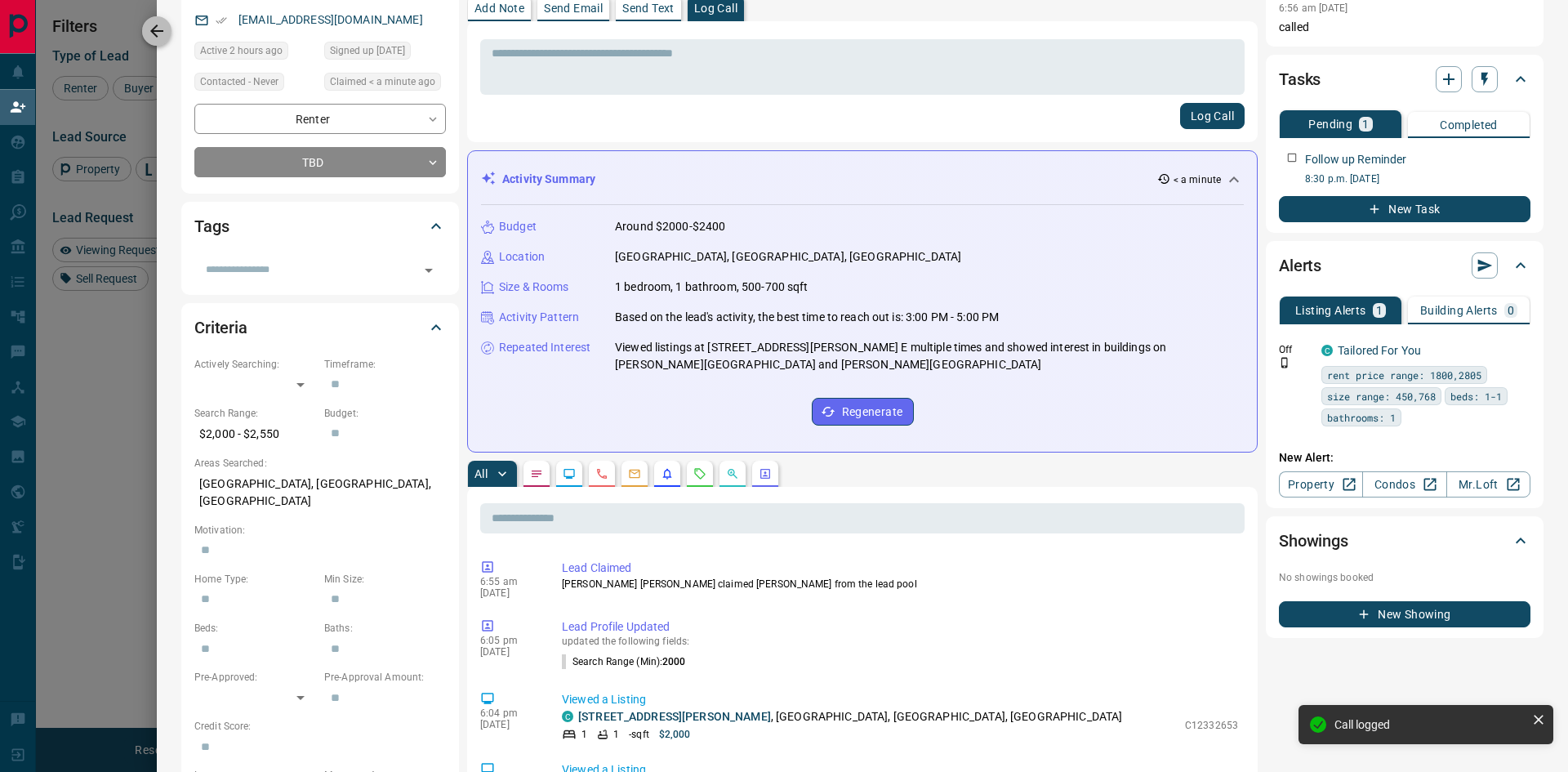
click at [155, 31] on icon "button" at bounding box center [157, 31] width 13 height 13
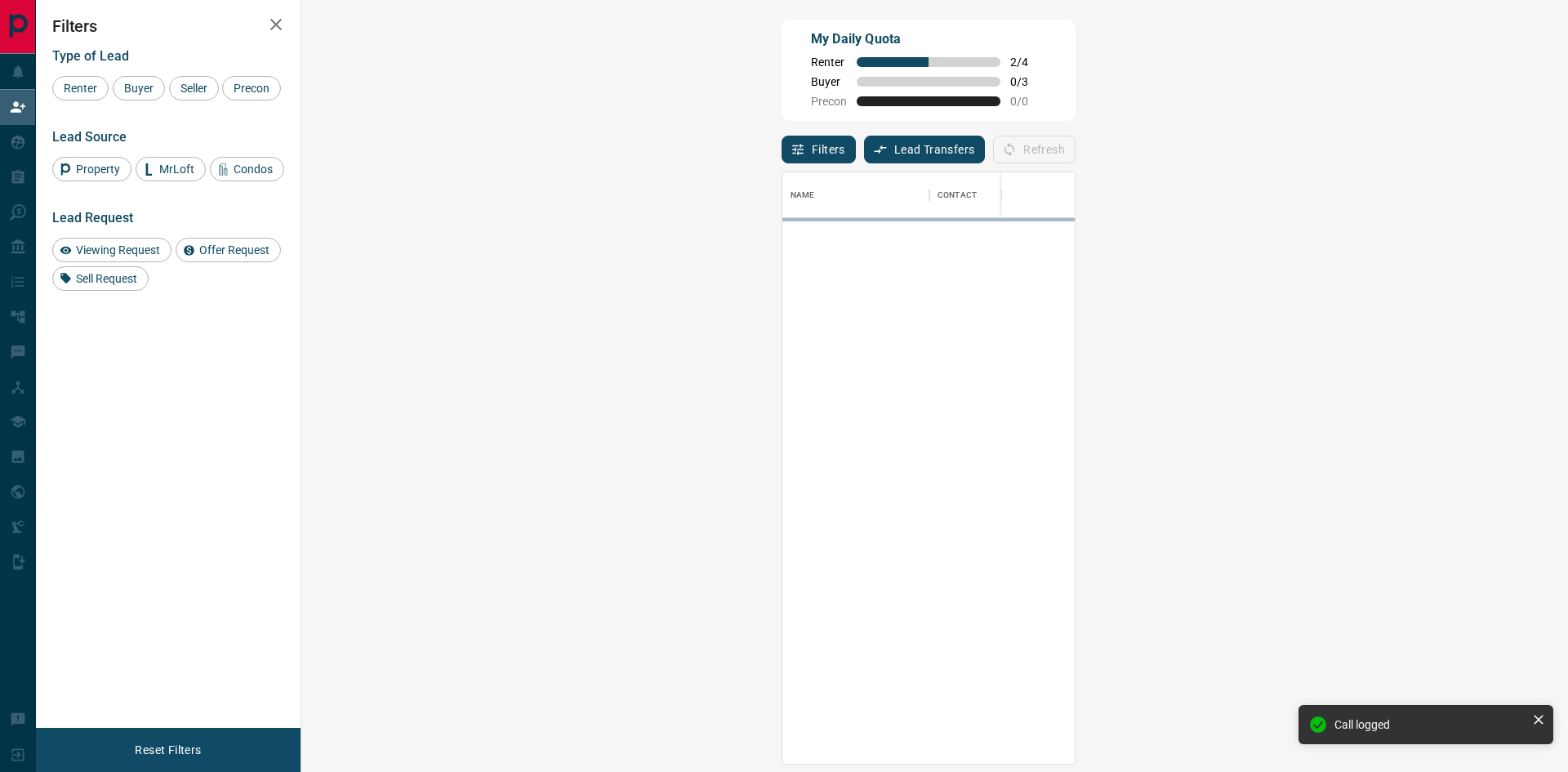
scroll to position [579, 1219]
